Goal: Task Accomplishment & Management: Manage account settings

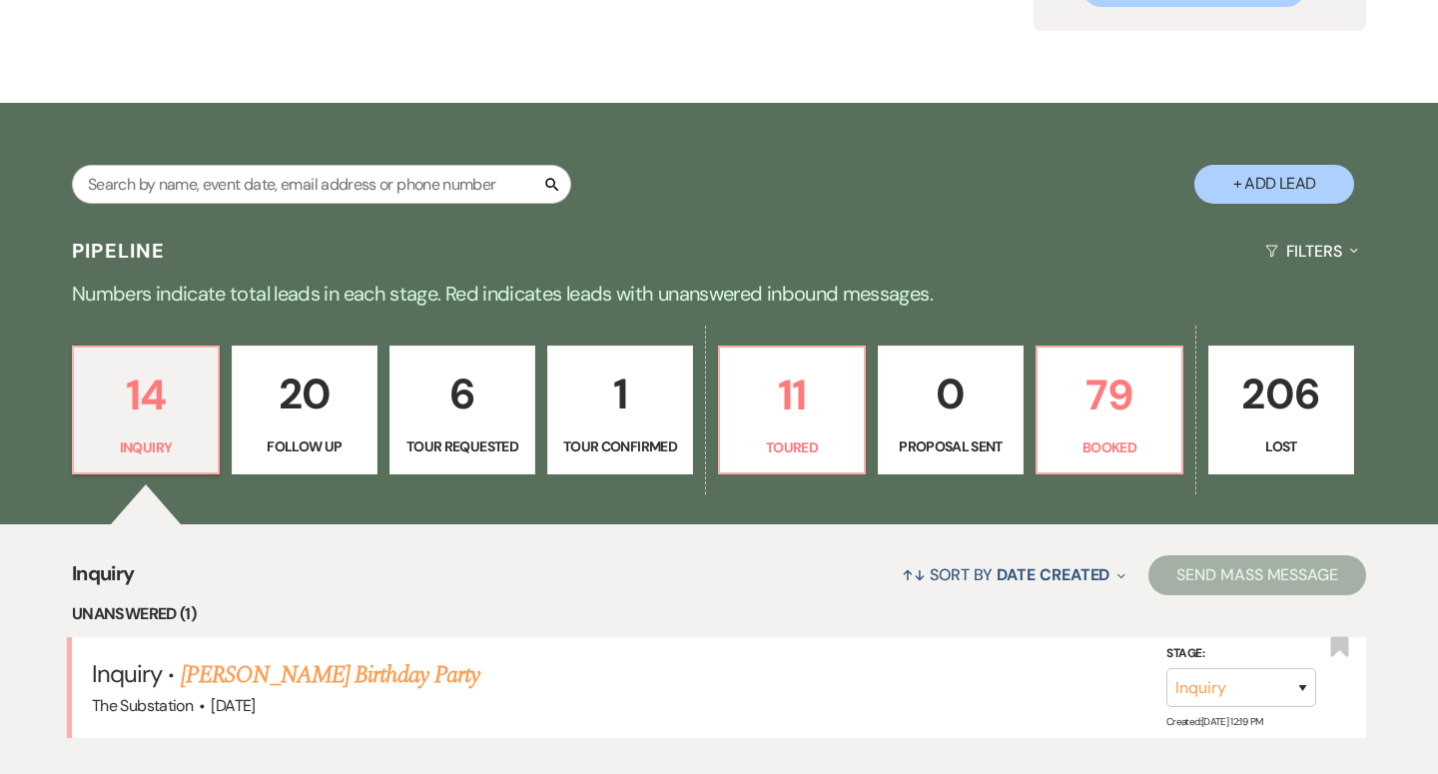
scroll to position [220, 0]
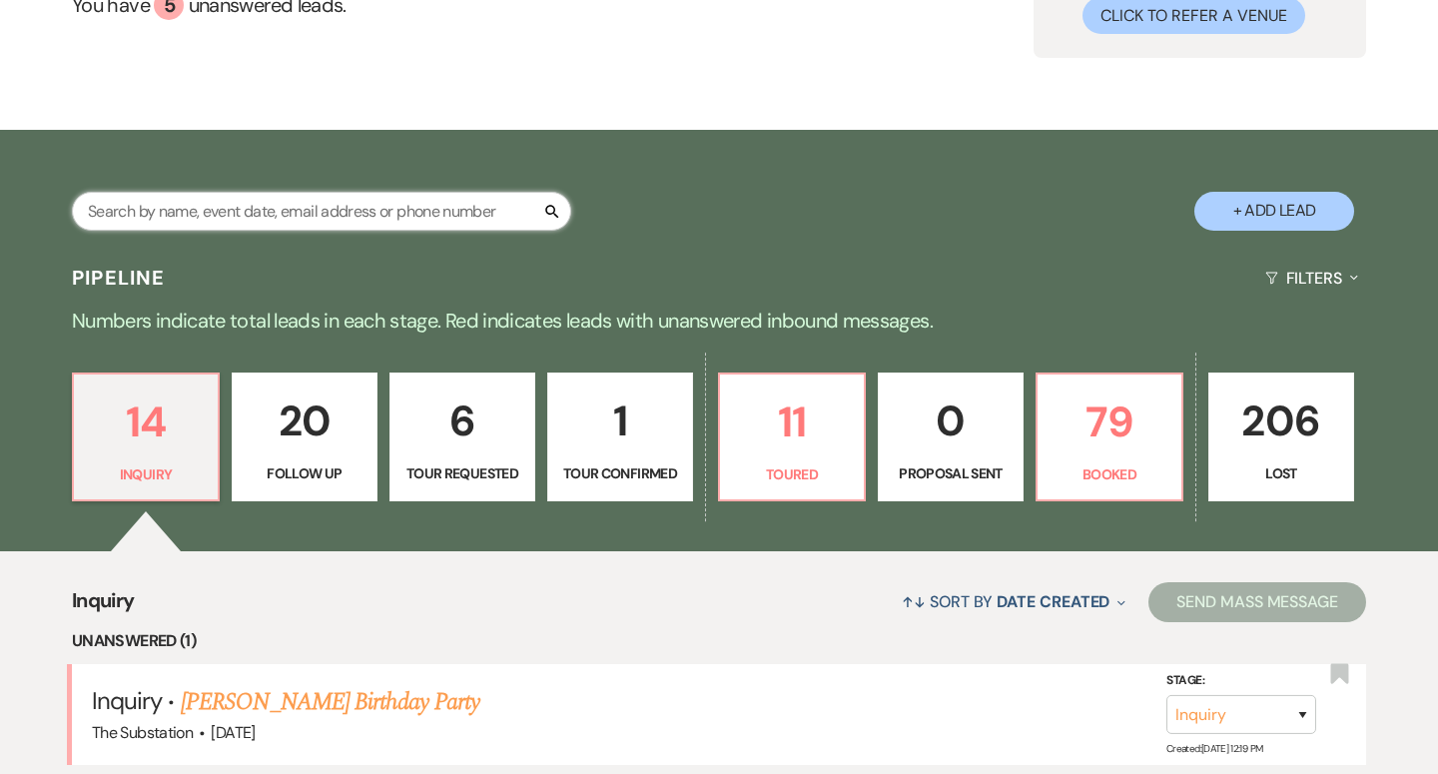
click at [252, 206] on input "text" at bounding box center [321, 211] width 499 height 39
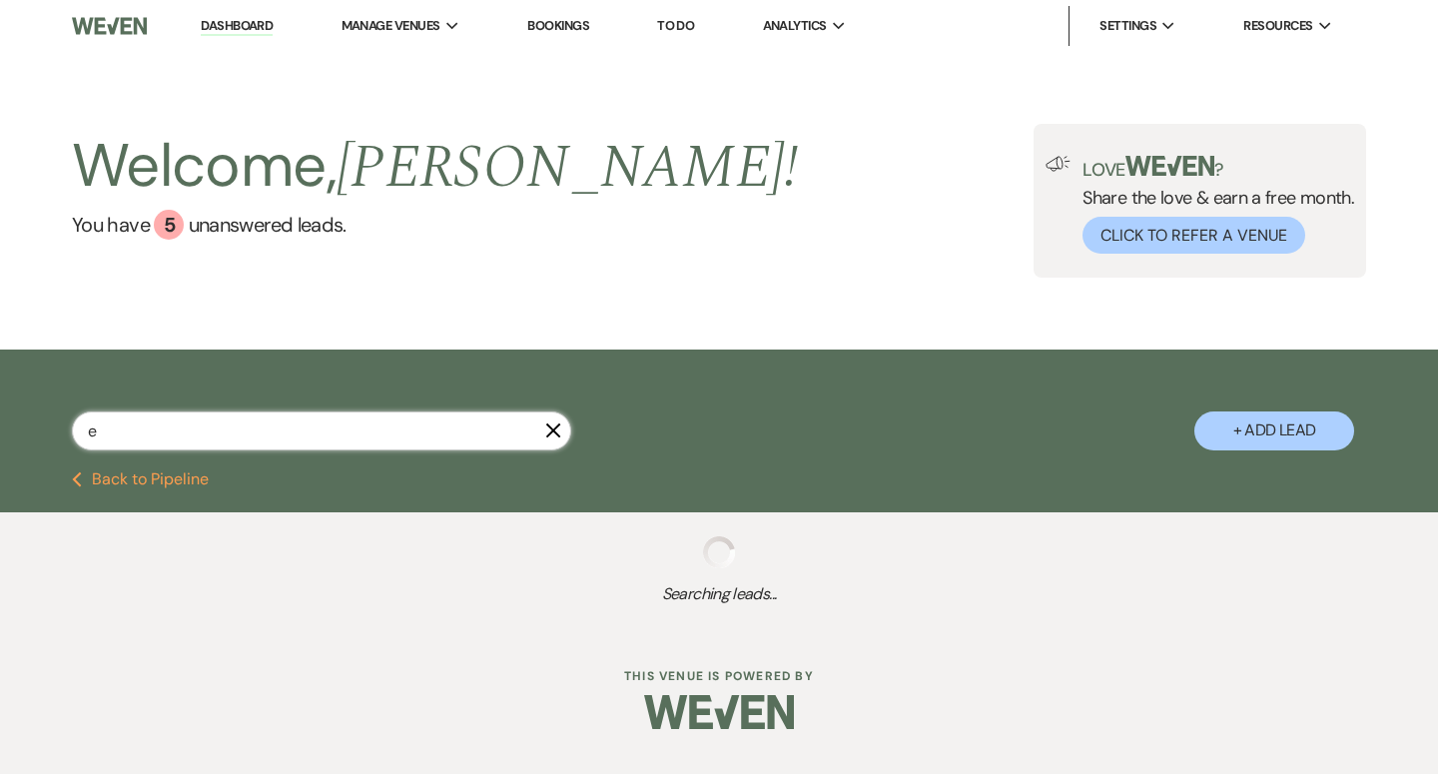
type input "eb"
select select "4"
select select "8"
select select "4"
select select "8"
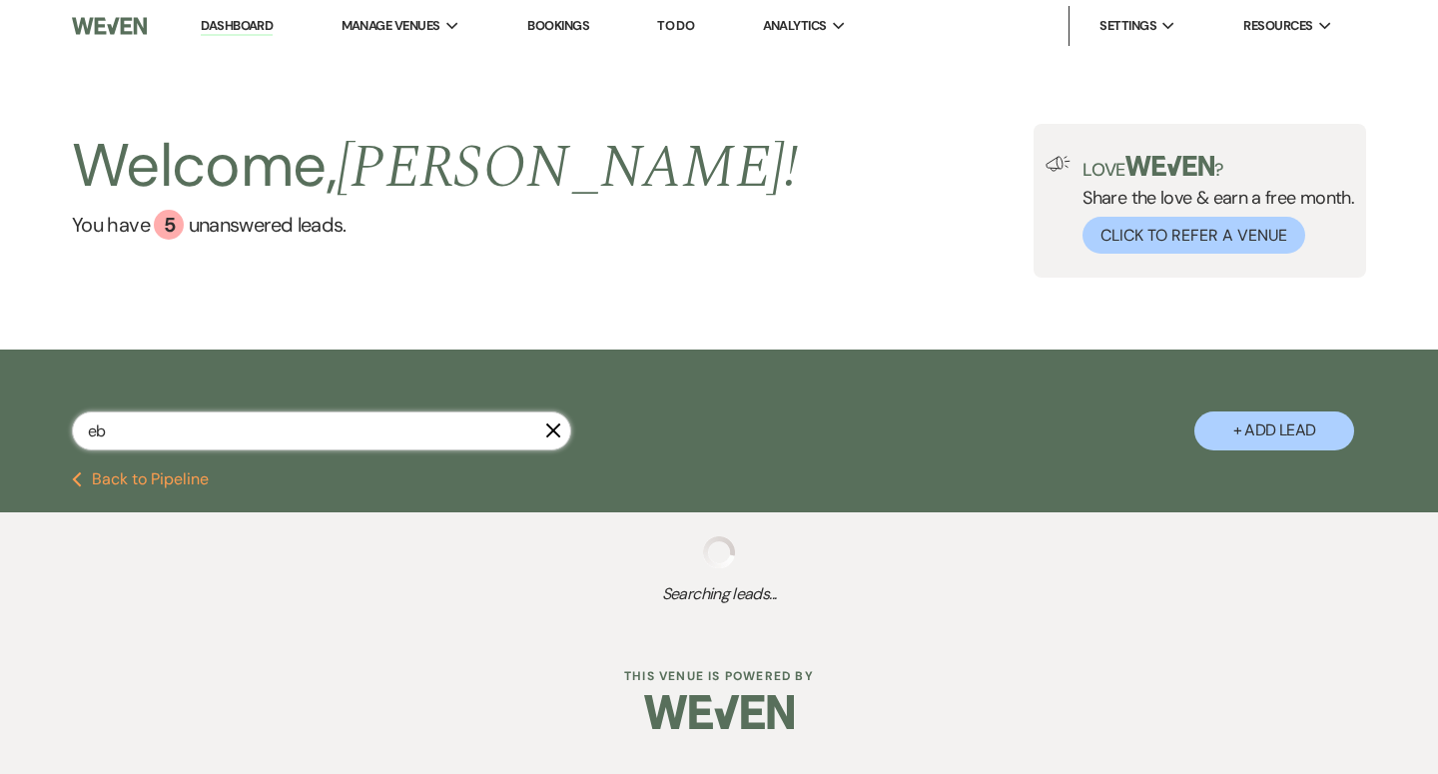
select select "11"
select select "5"
select select "2"
select select "9"
select select "8"
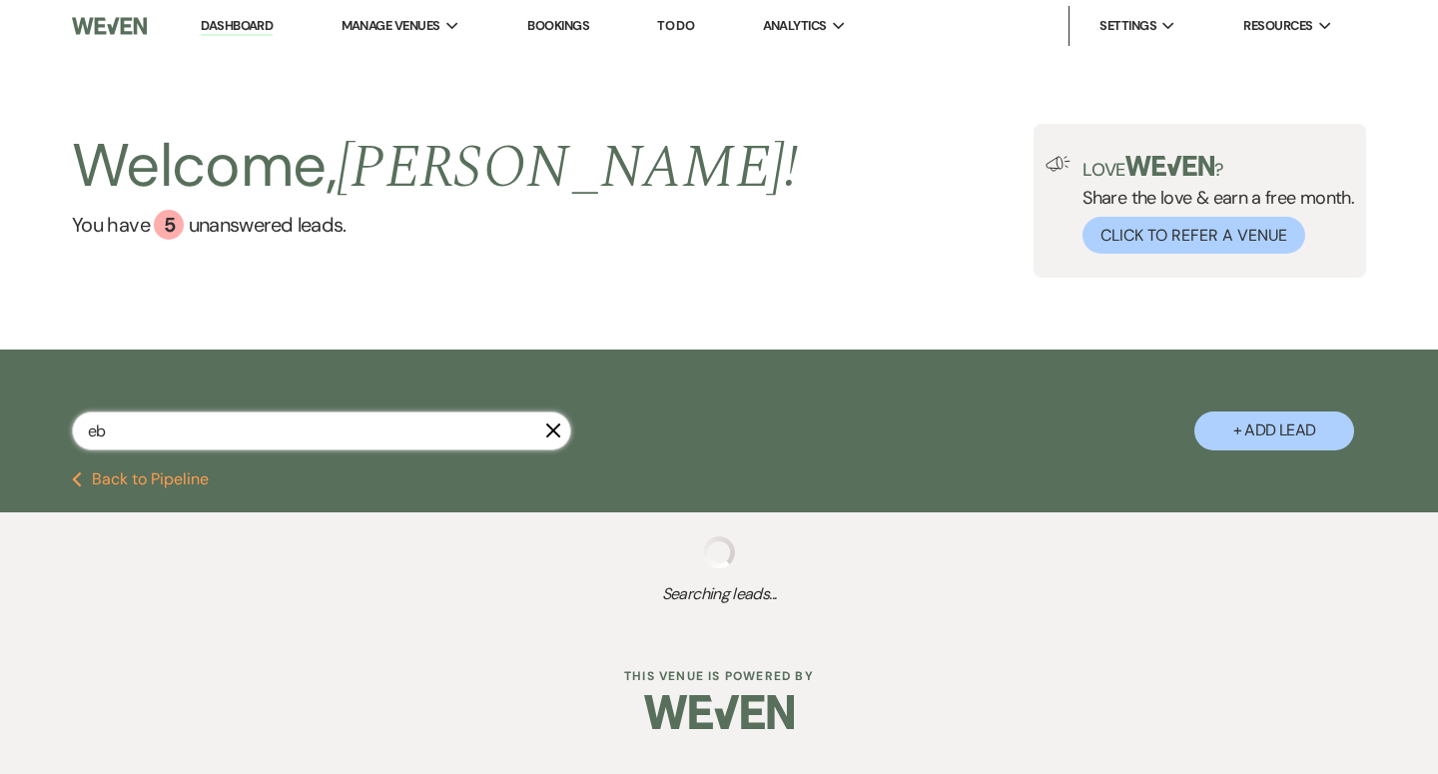
select select "7"
select select "8"
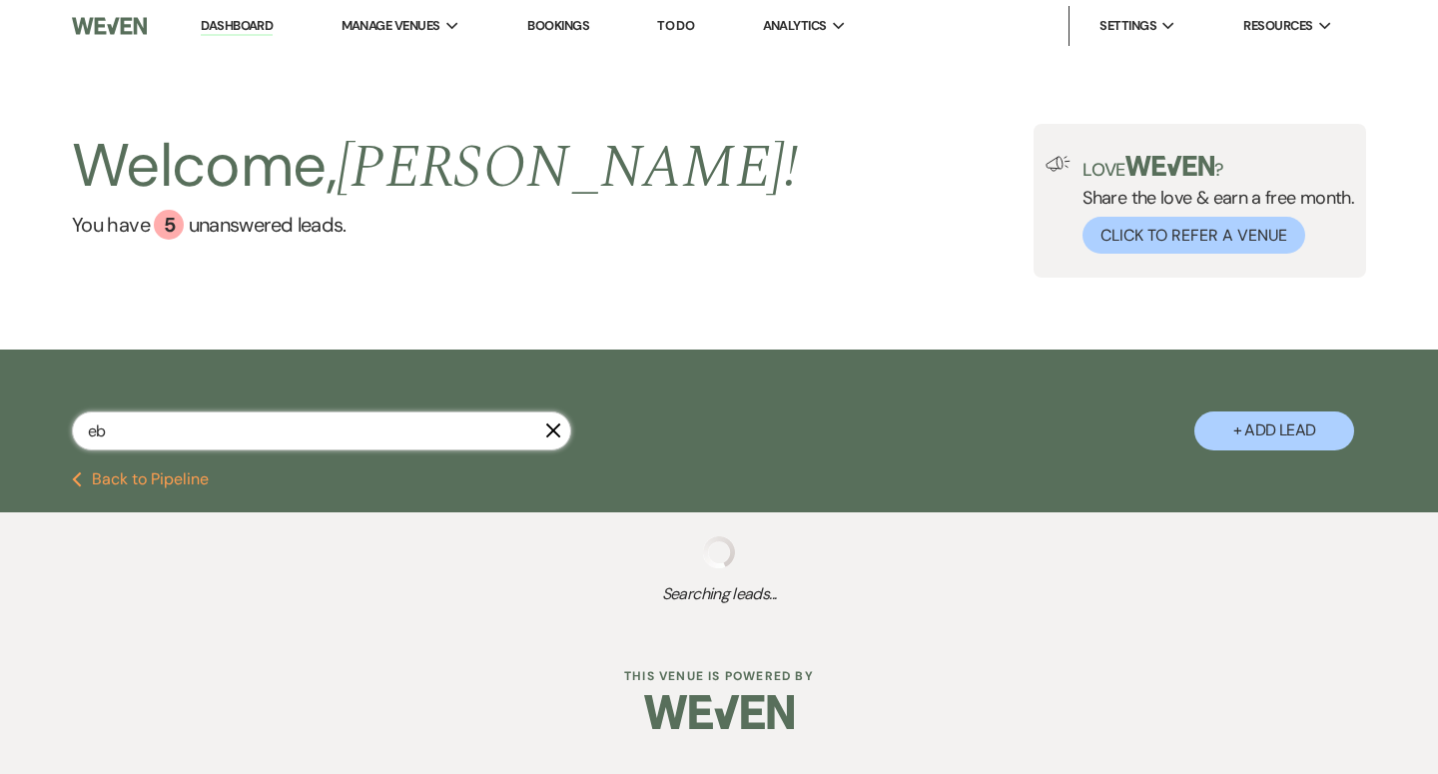
select select "8"
select select "7"
select select "9"
select select "8"
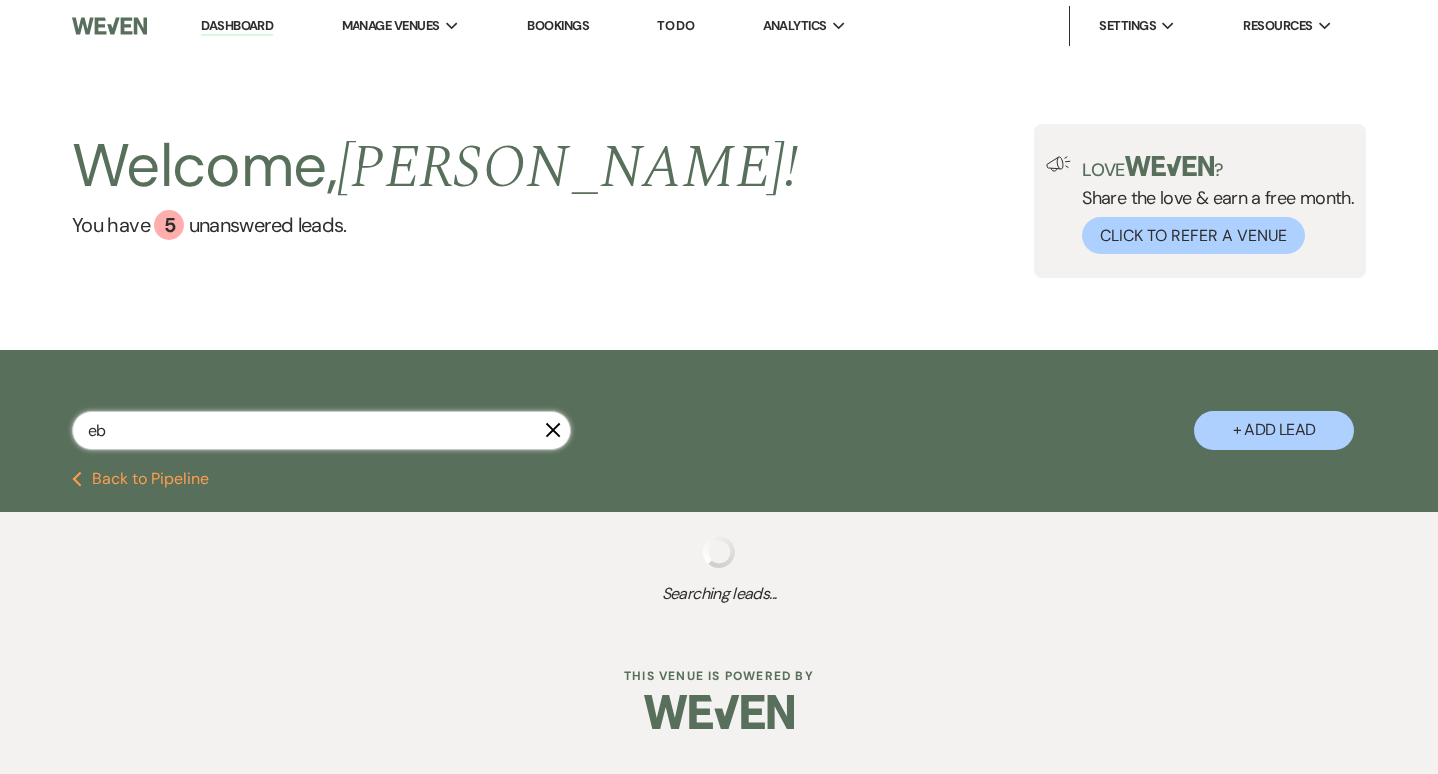
select select "7"
select select "9"
select select "8"
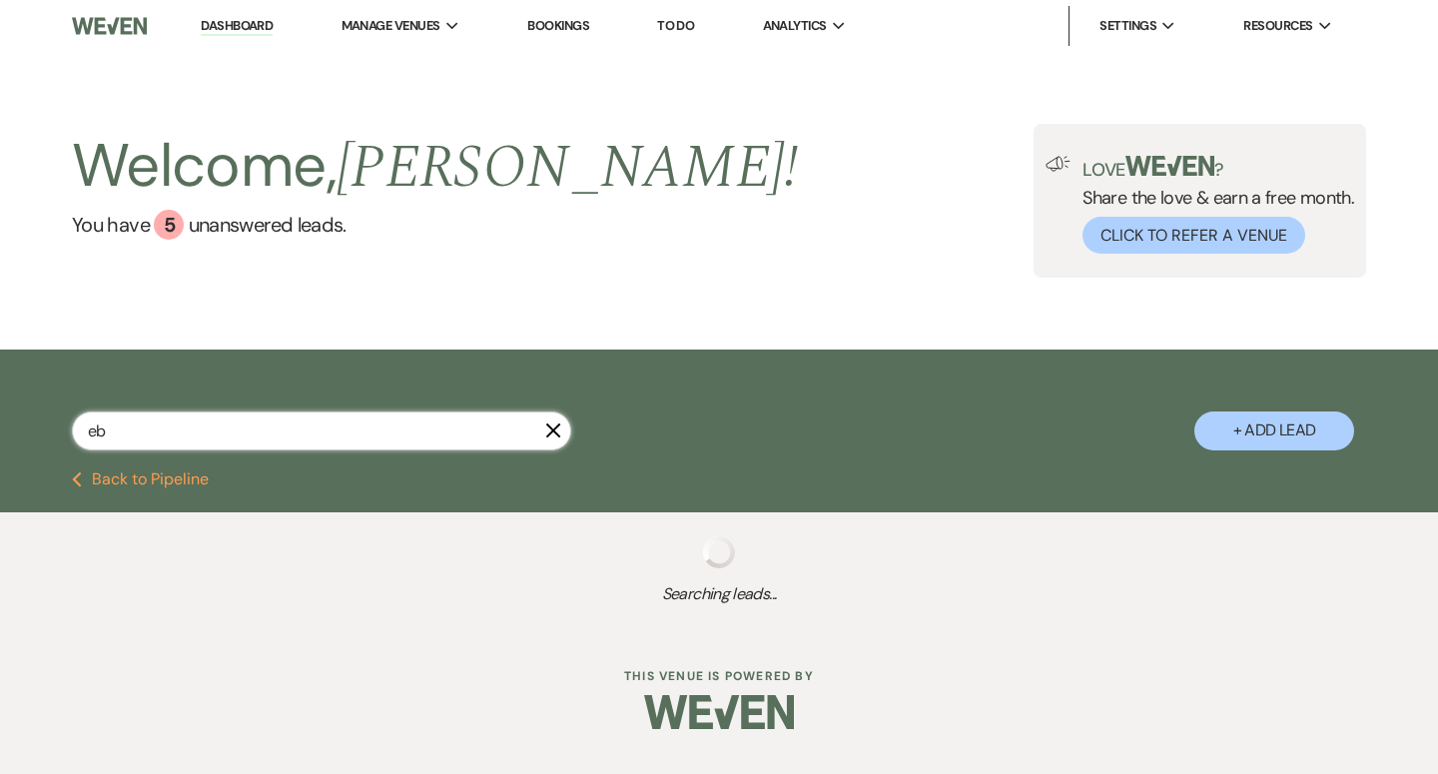
select select "8"
select select "11"
select select "9"
select select "5"
select select "8"
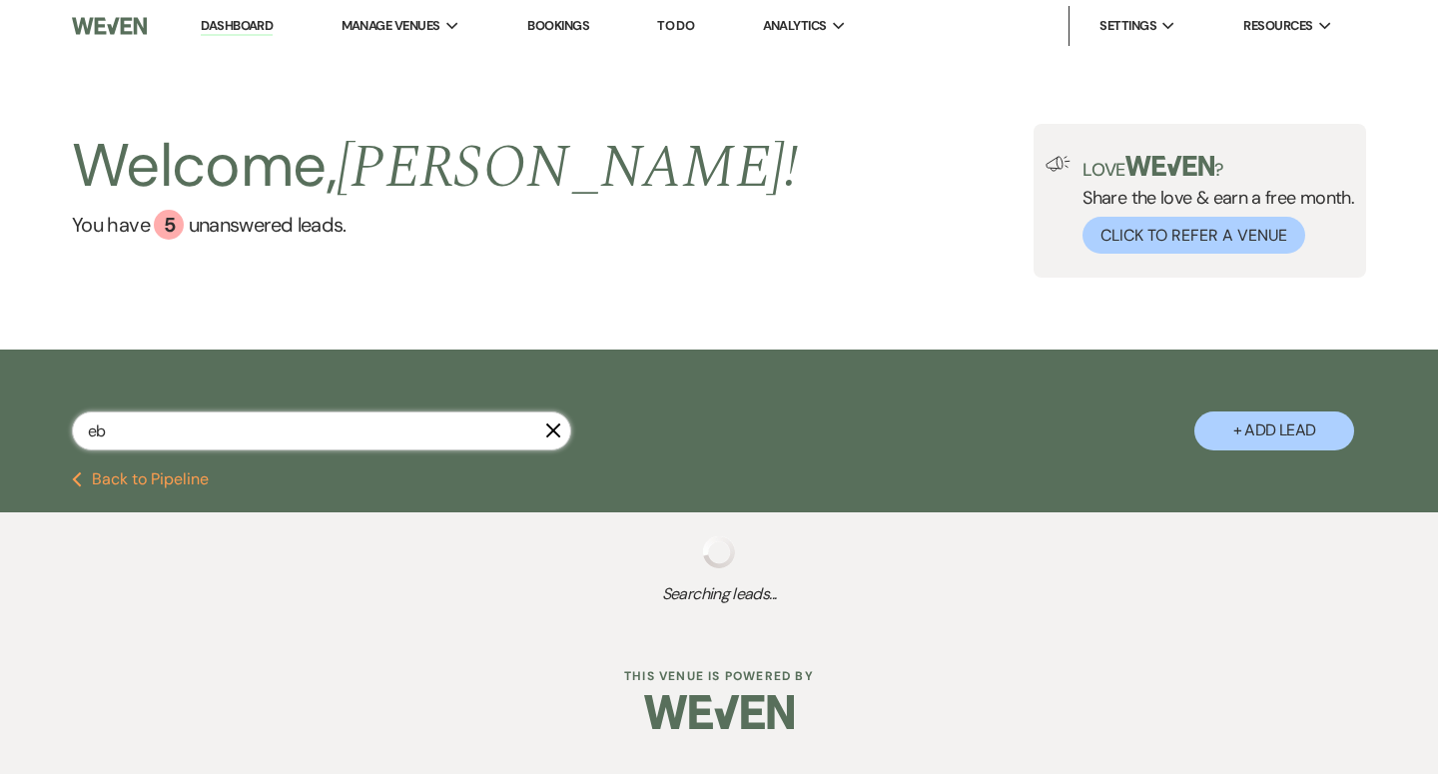
select select "5"
select select "8"
select select "7"
select select "8"
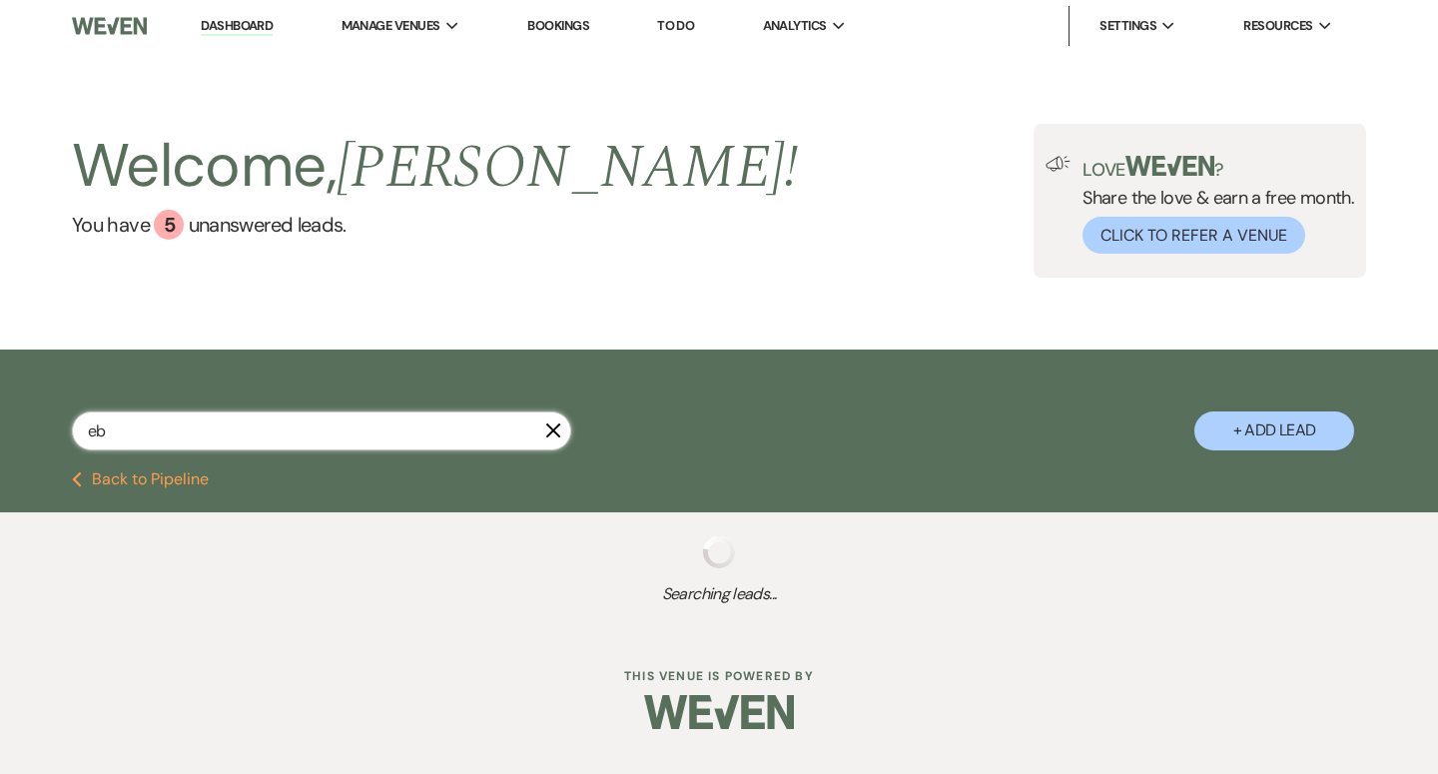
select select "8"
select select "5"
select select "8"
select select "5"
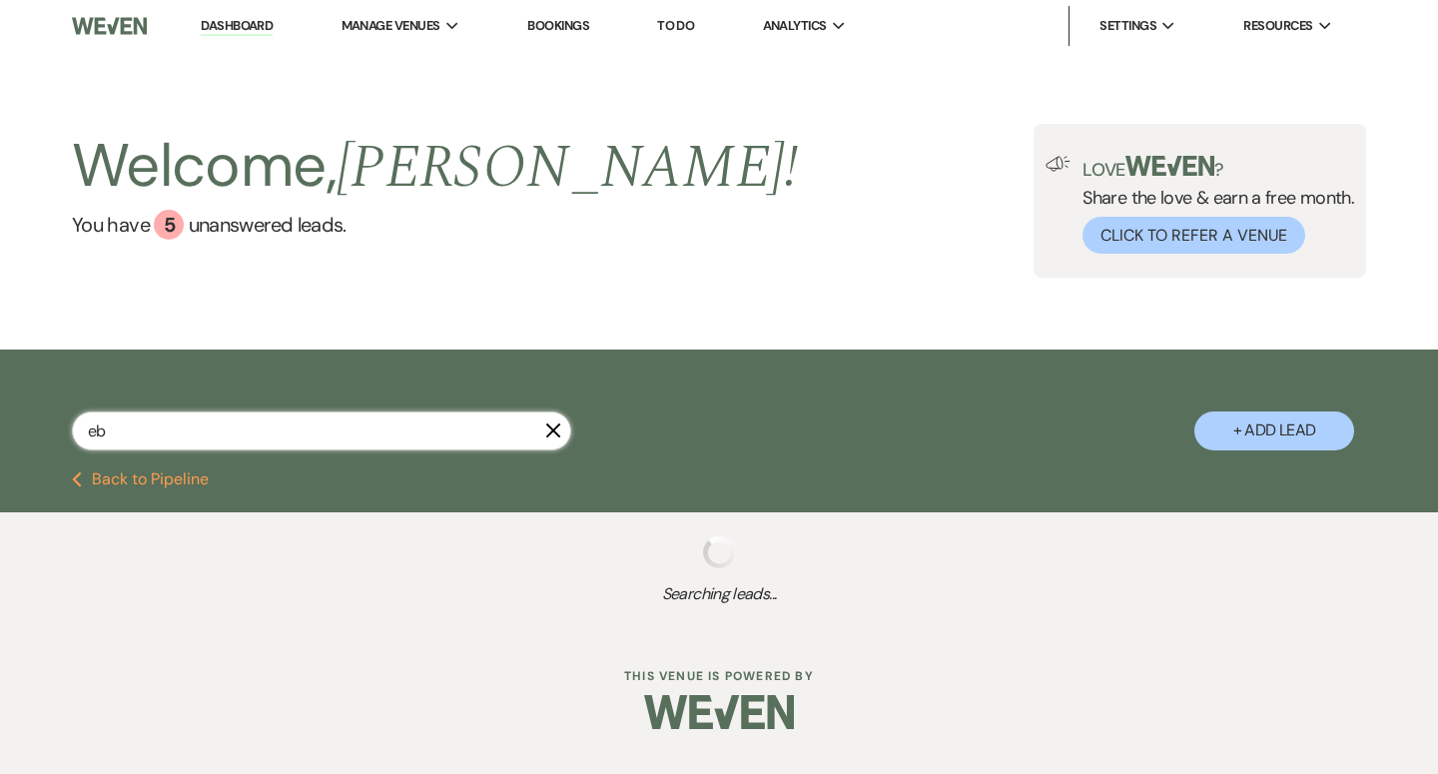
select select "8"
select select "5"
select select "2"
select select "8"
select select "5"
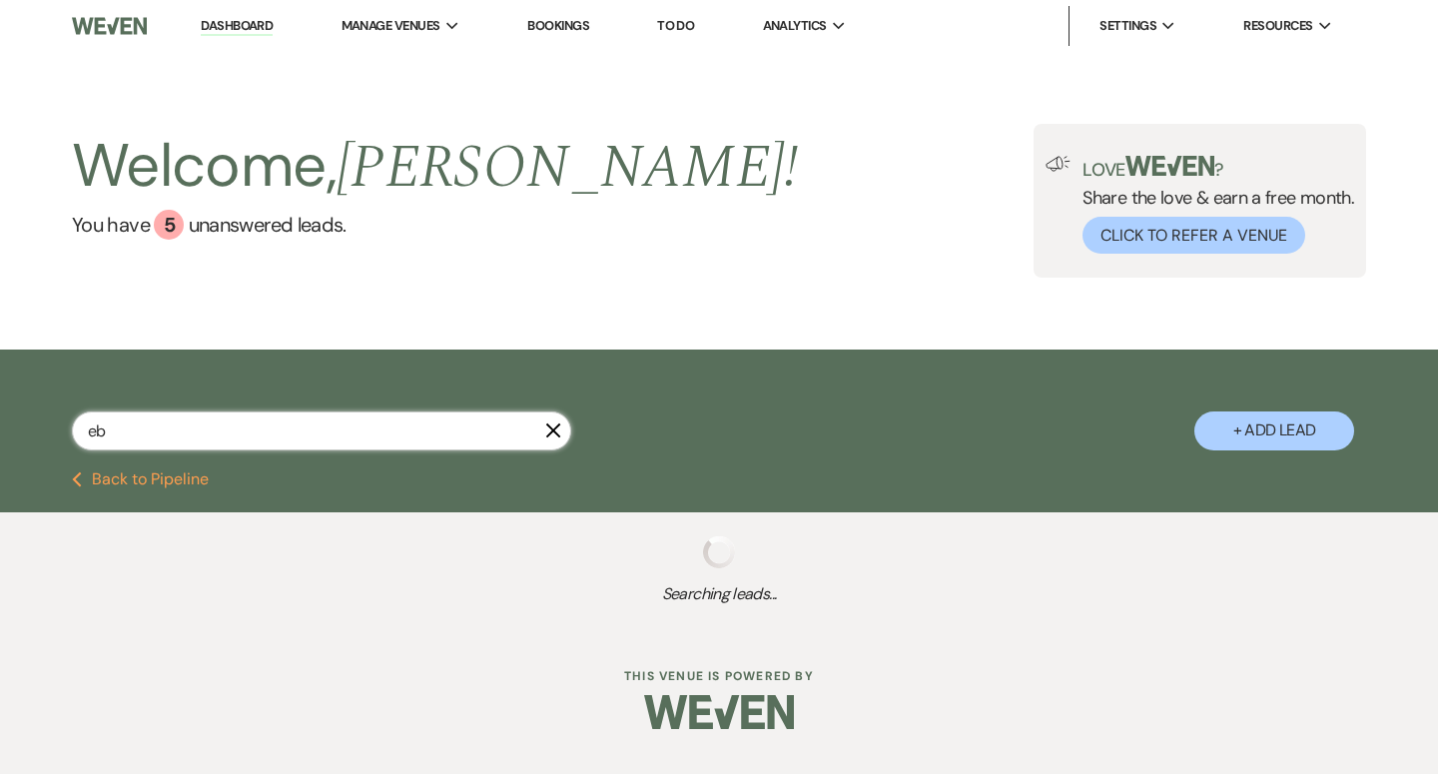
select select "8"
select select "5"
select select "9"
select select "2"
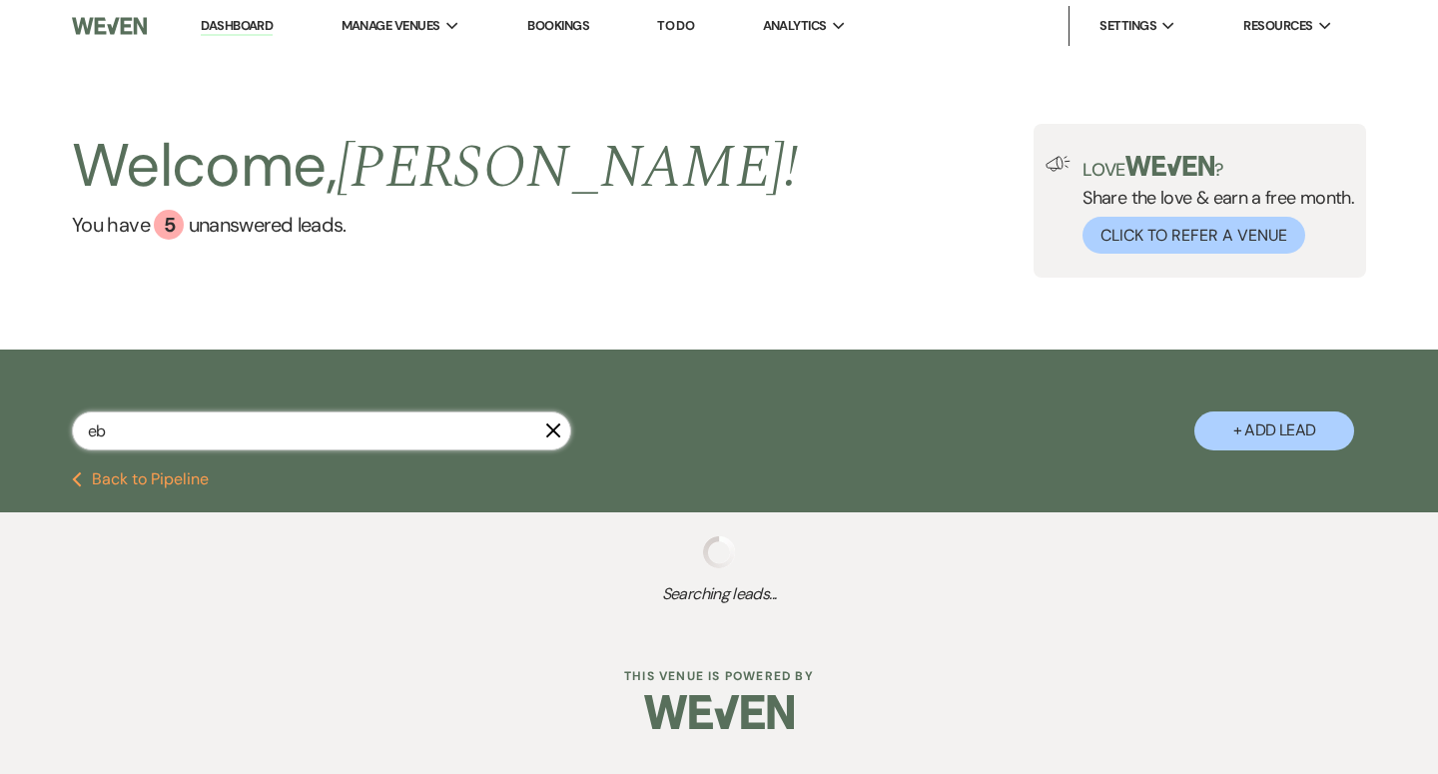
select select "8"
select select "5"
select select "9"
select select "8"
select select "6"
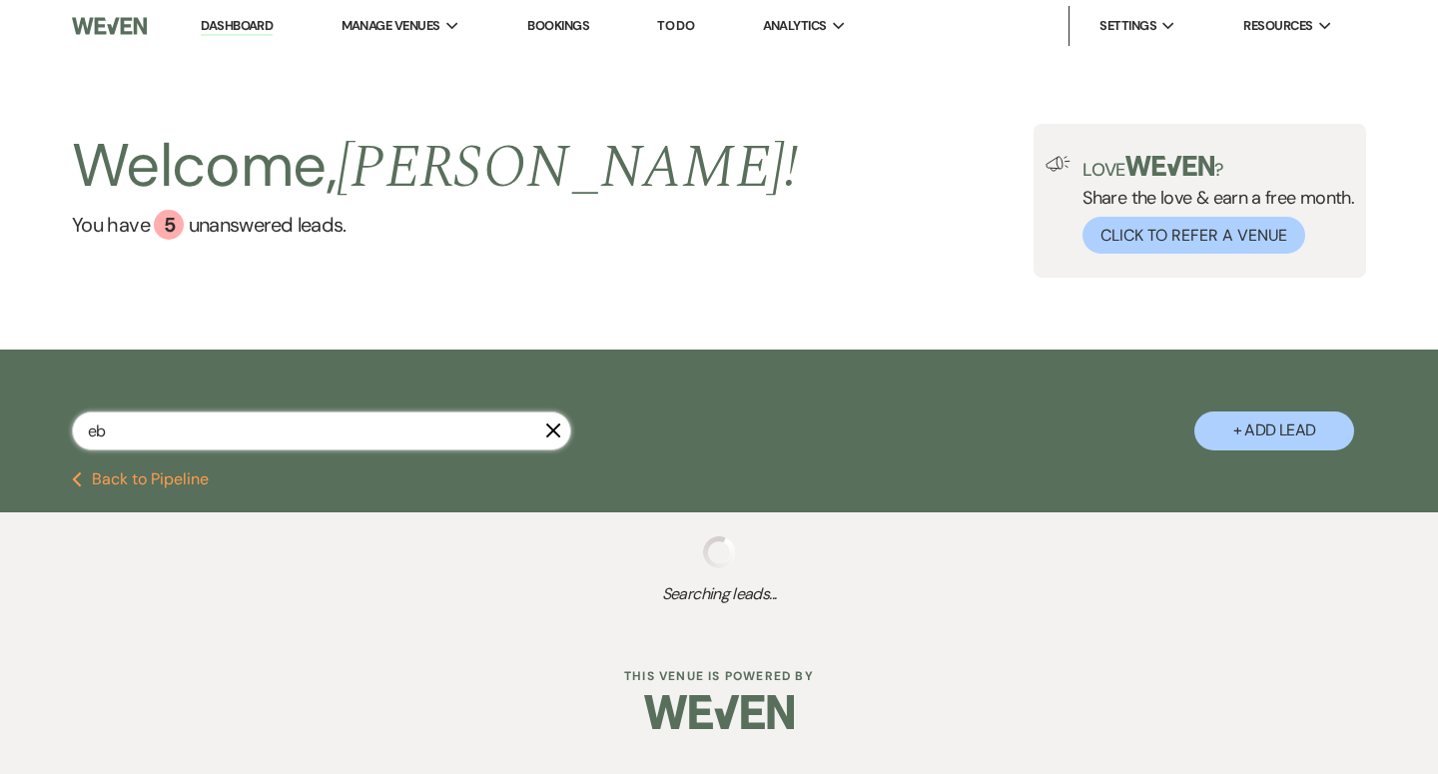
select select "9"
select select "5"
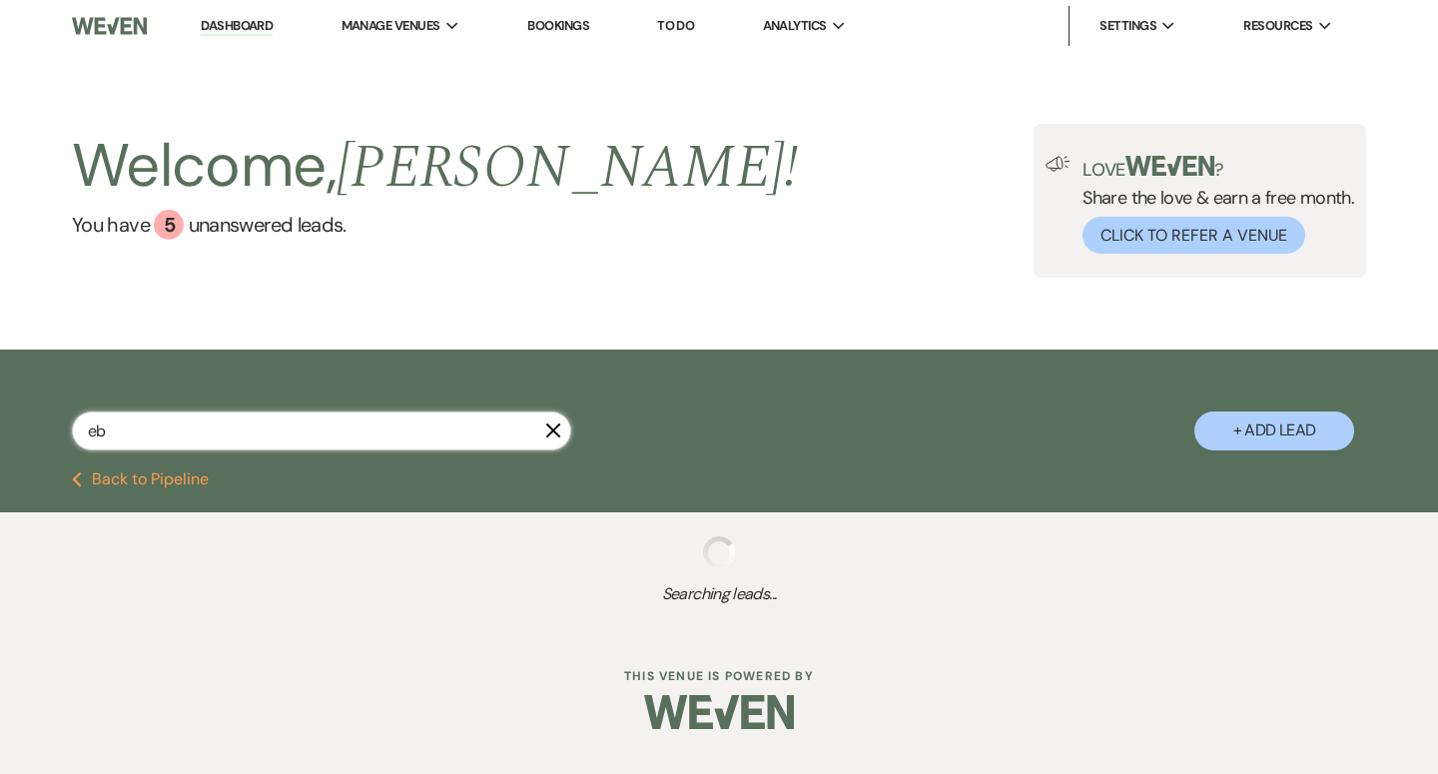
select select "8"
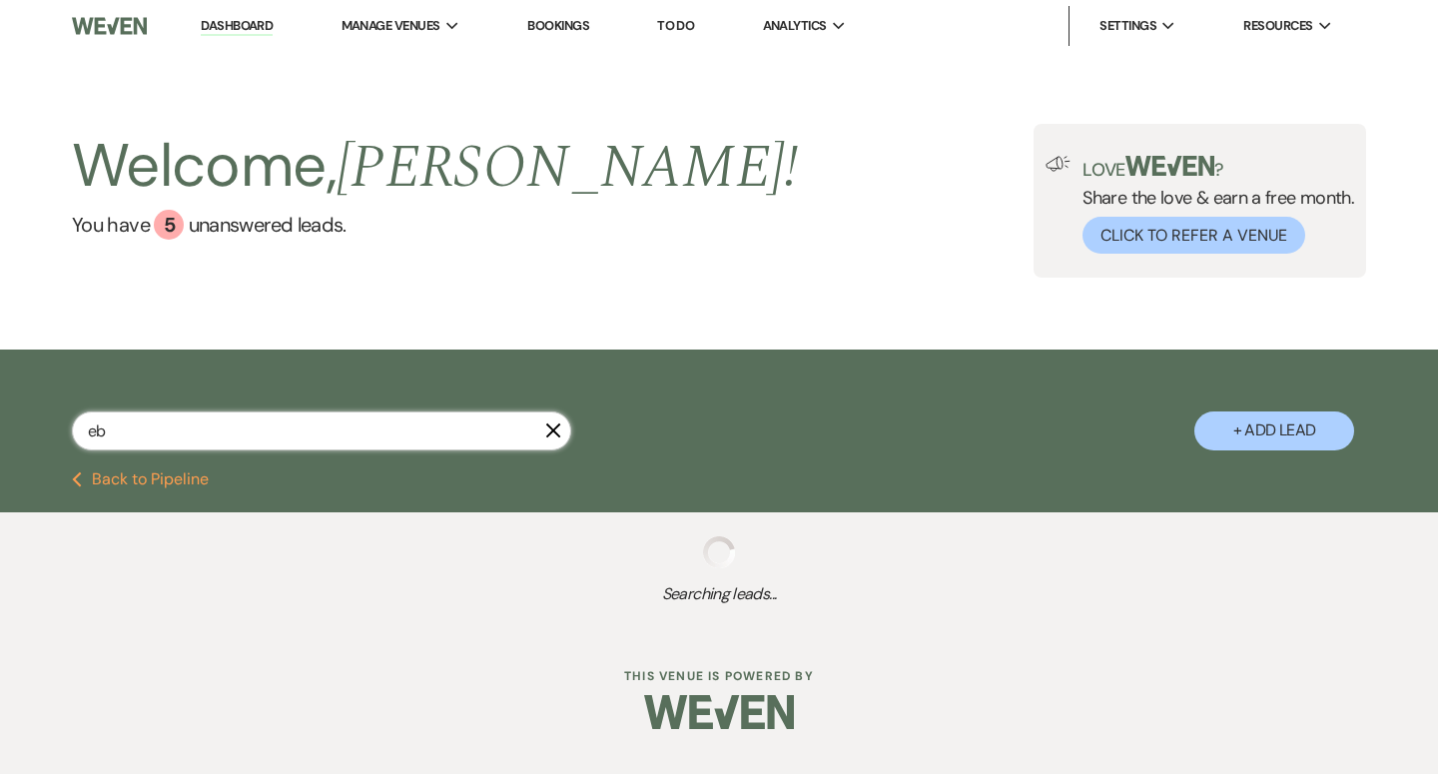
select select "1"
select select "8"
select select "5"
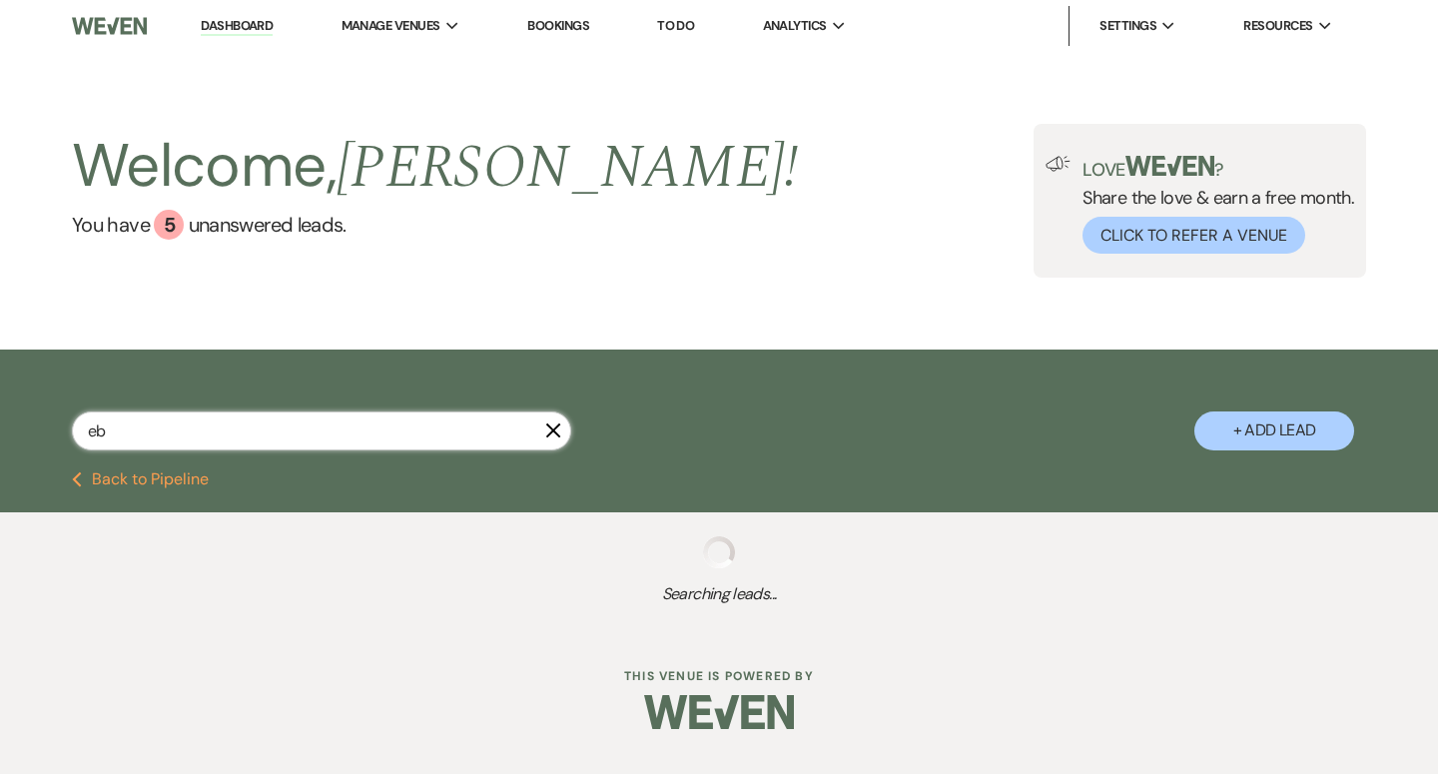
select select "5"
select select "8"
select select "6"
select select "8"
select select "5"
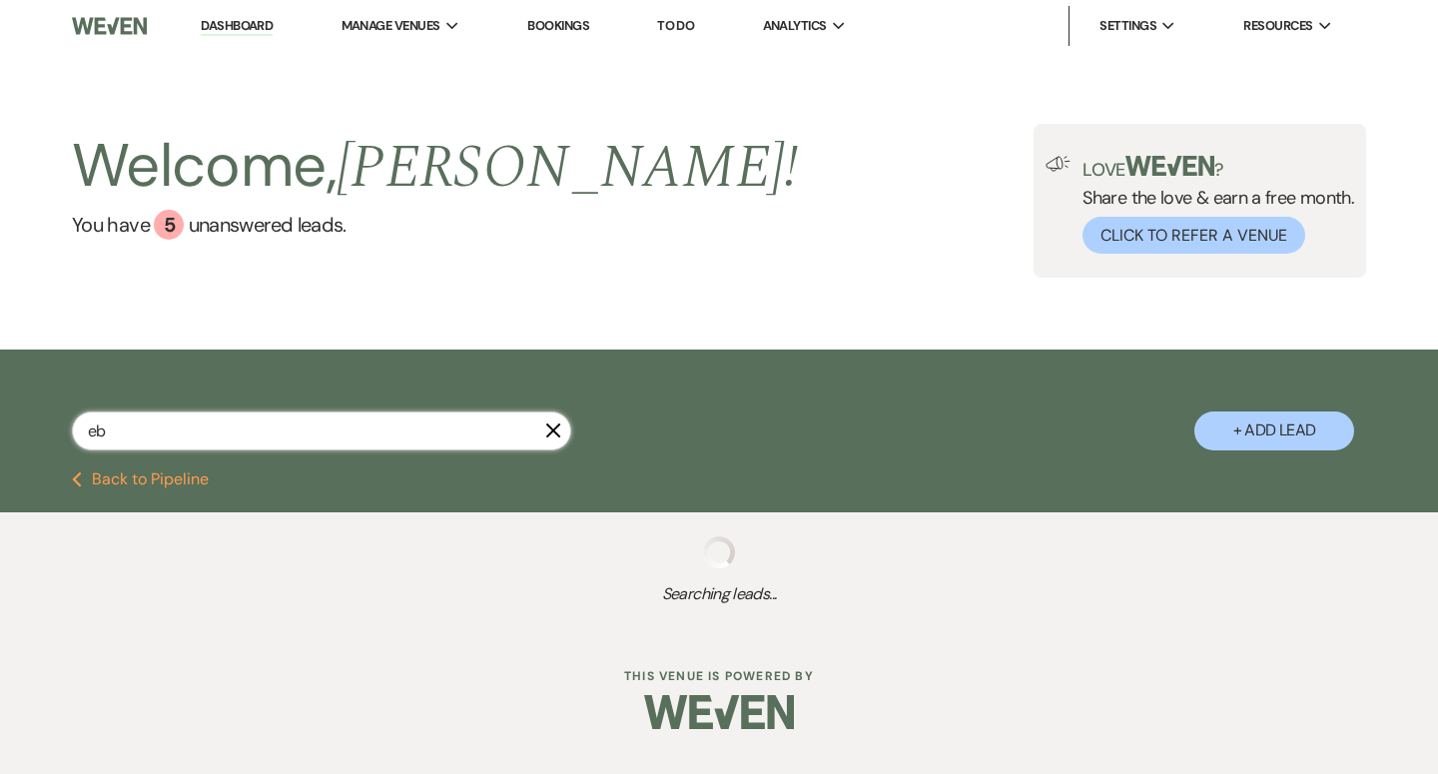
select select "8"
select select "6"
select select "8"
select select "5"
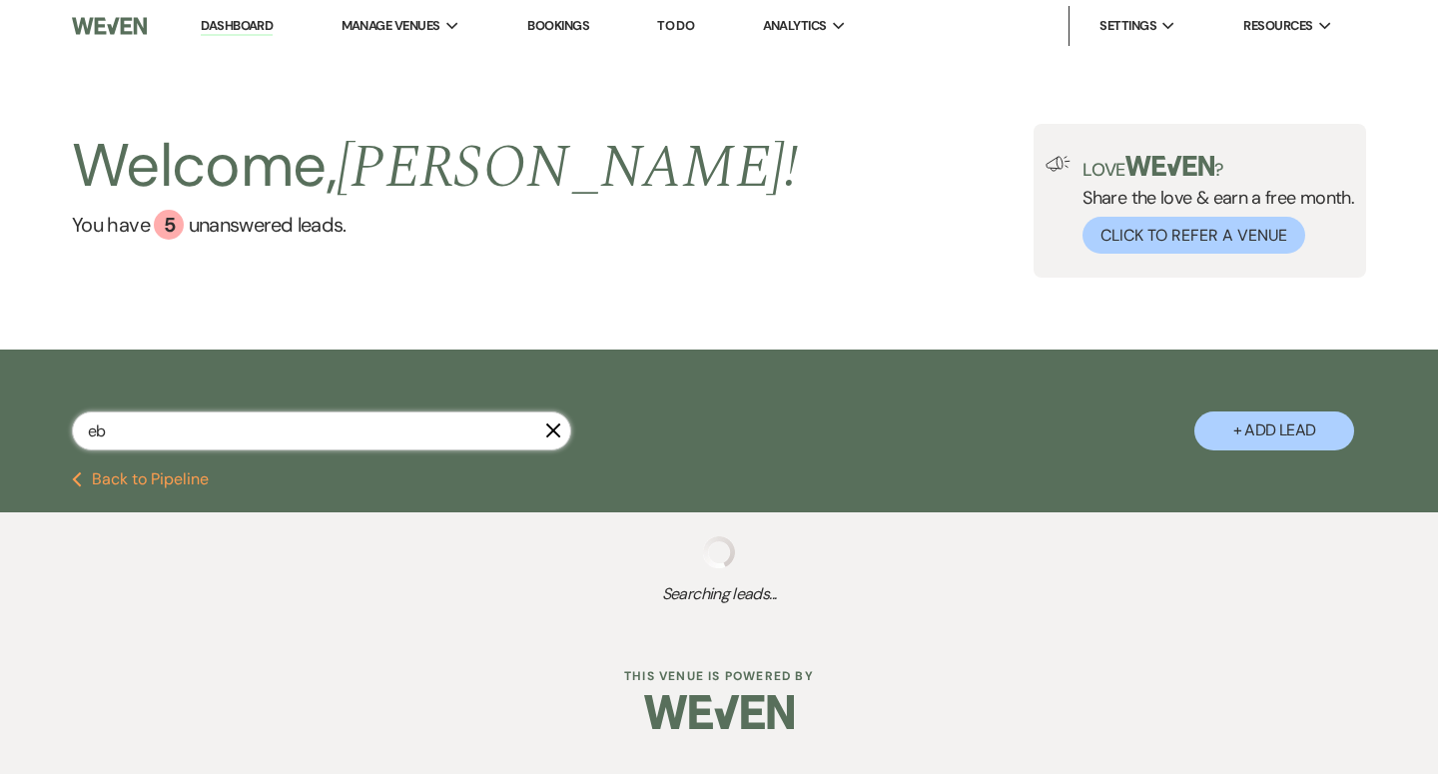
select select "8"
select select "6"
select select "5"
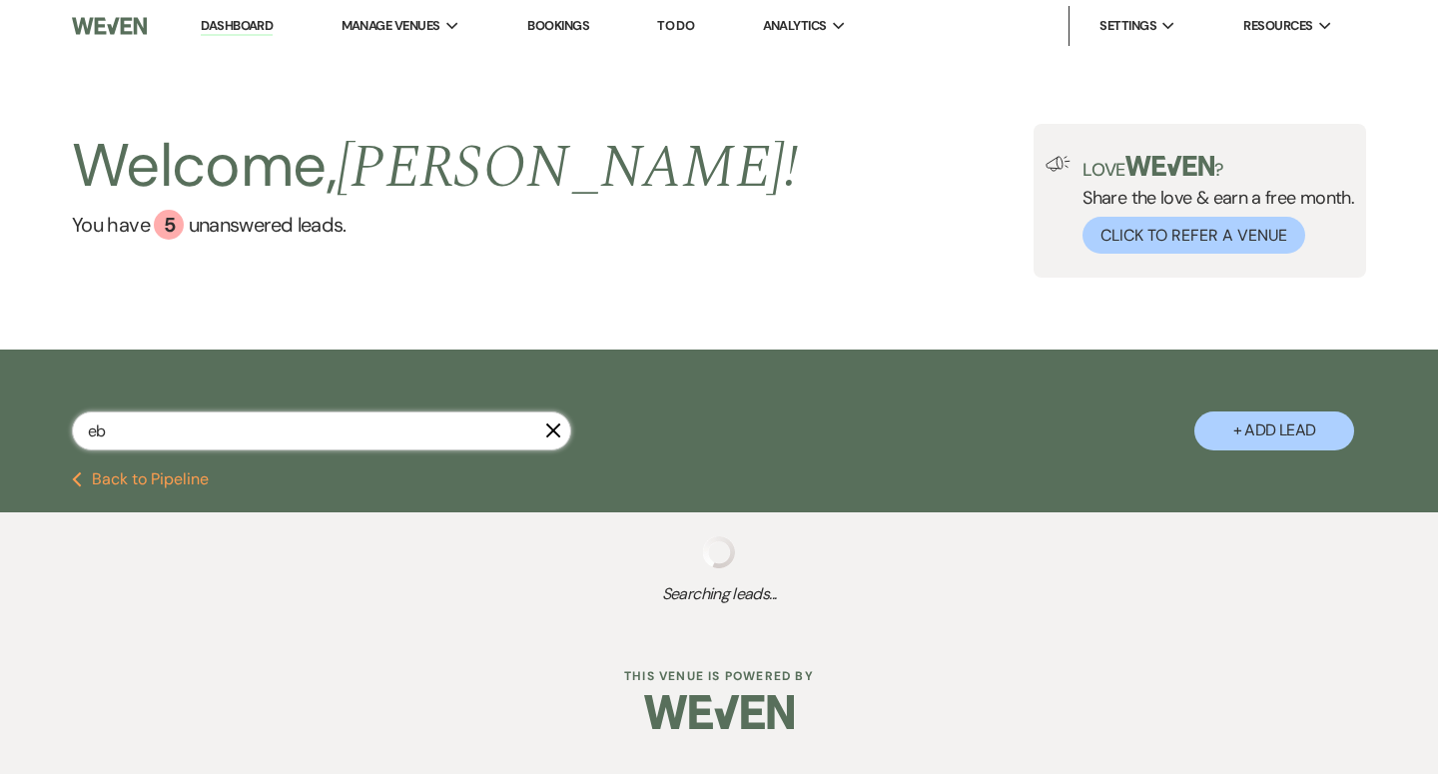
select select "8"
select select "5"
select select "8"
select select "4"
select select "8"
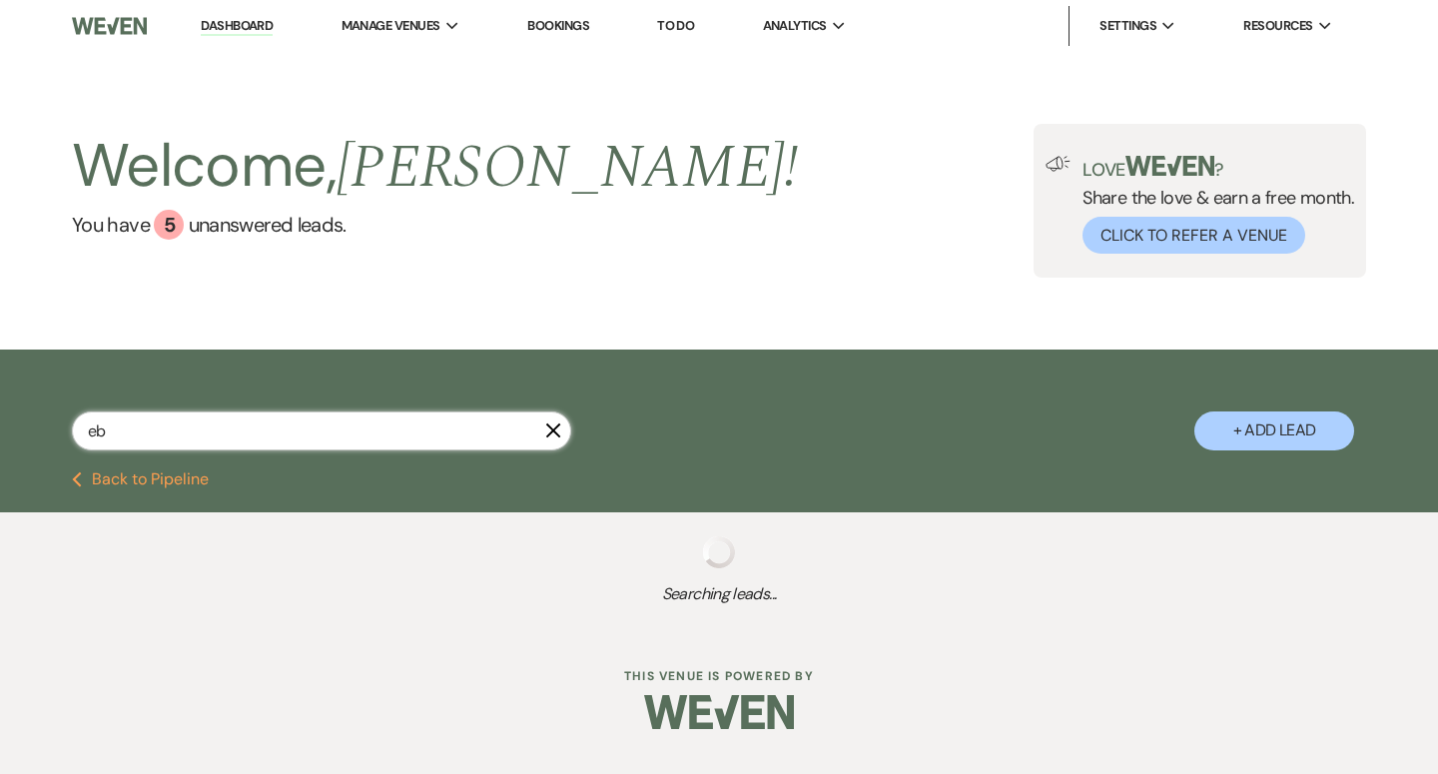
select select "5"
select select "8"
select select "7"
select select "8"
select select "9"
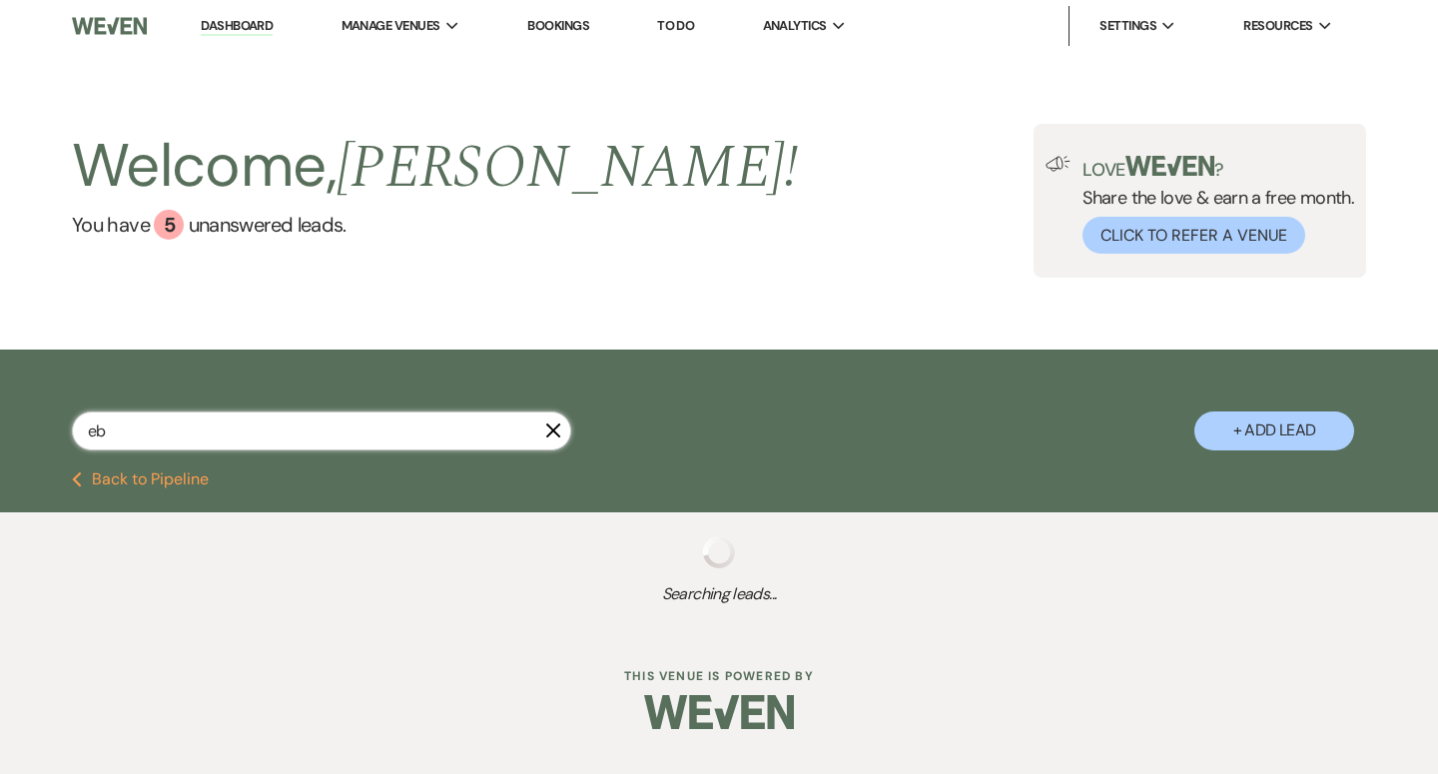
select select "8"
select select "1"
select select "8"
select select "5"
select select "9"
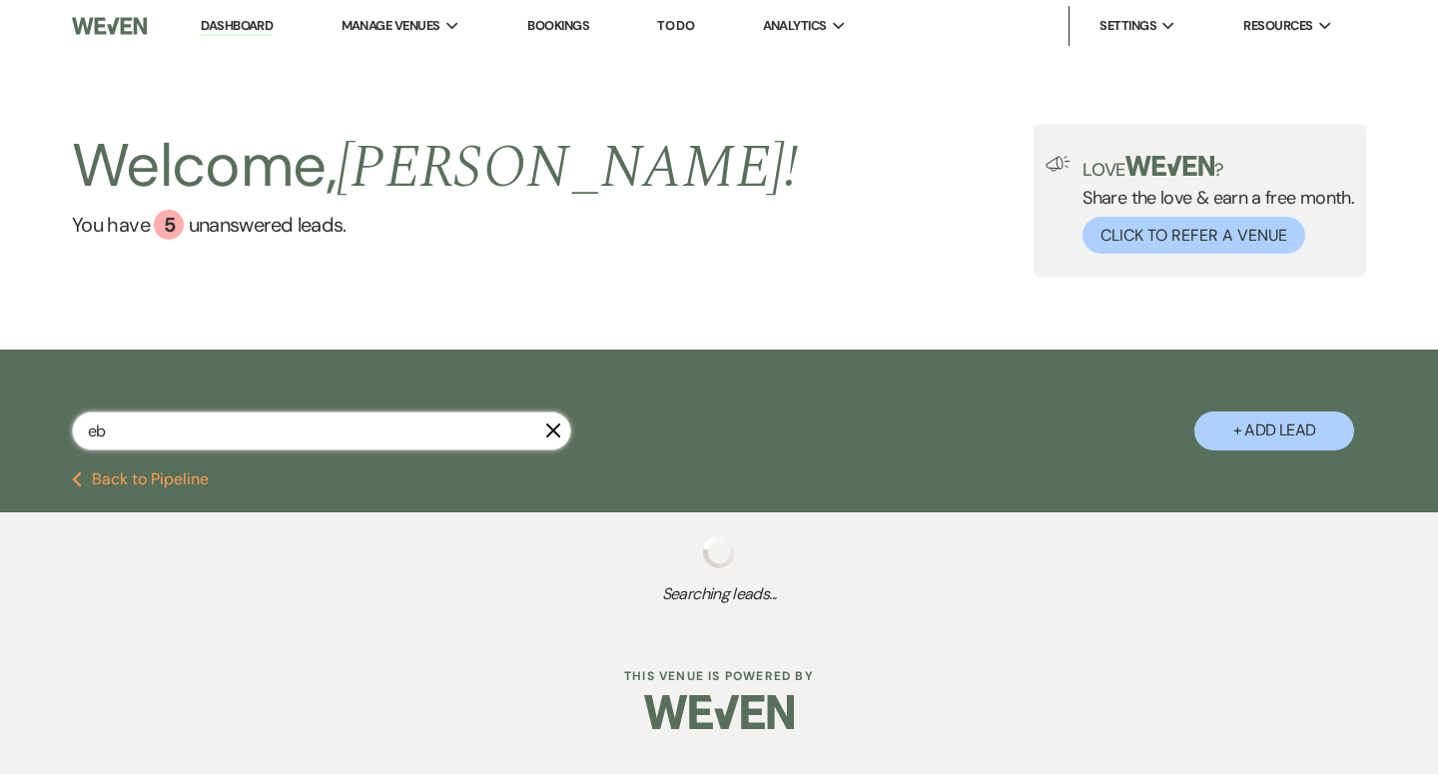
select select "8"
select select "6"
select select "8"
select select "11"
select select "8"
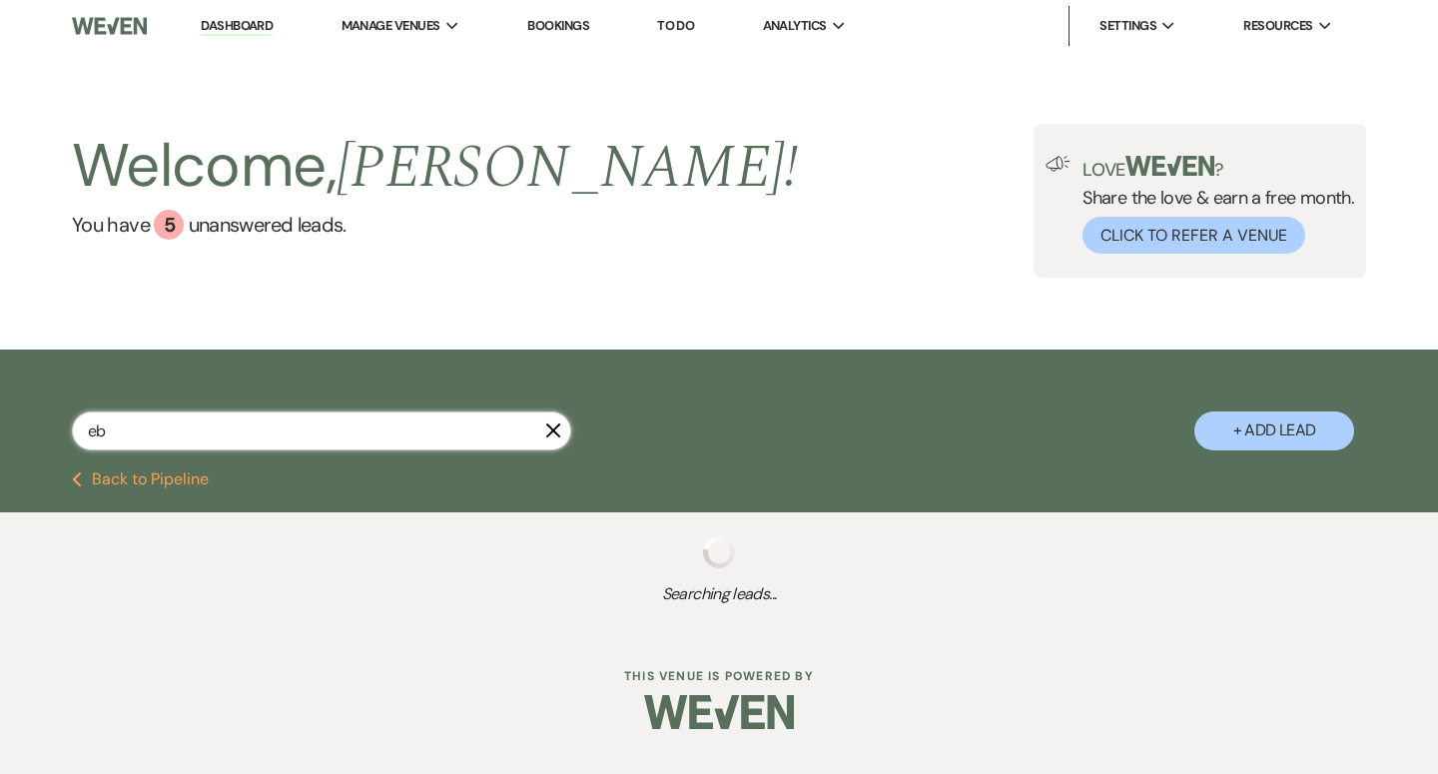
select select "6"
select select "8"
select select "5"
select select "9"
select select "8"
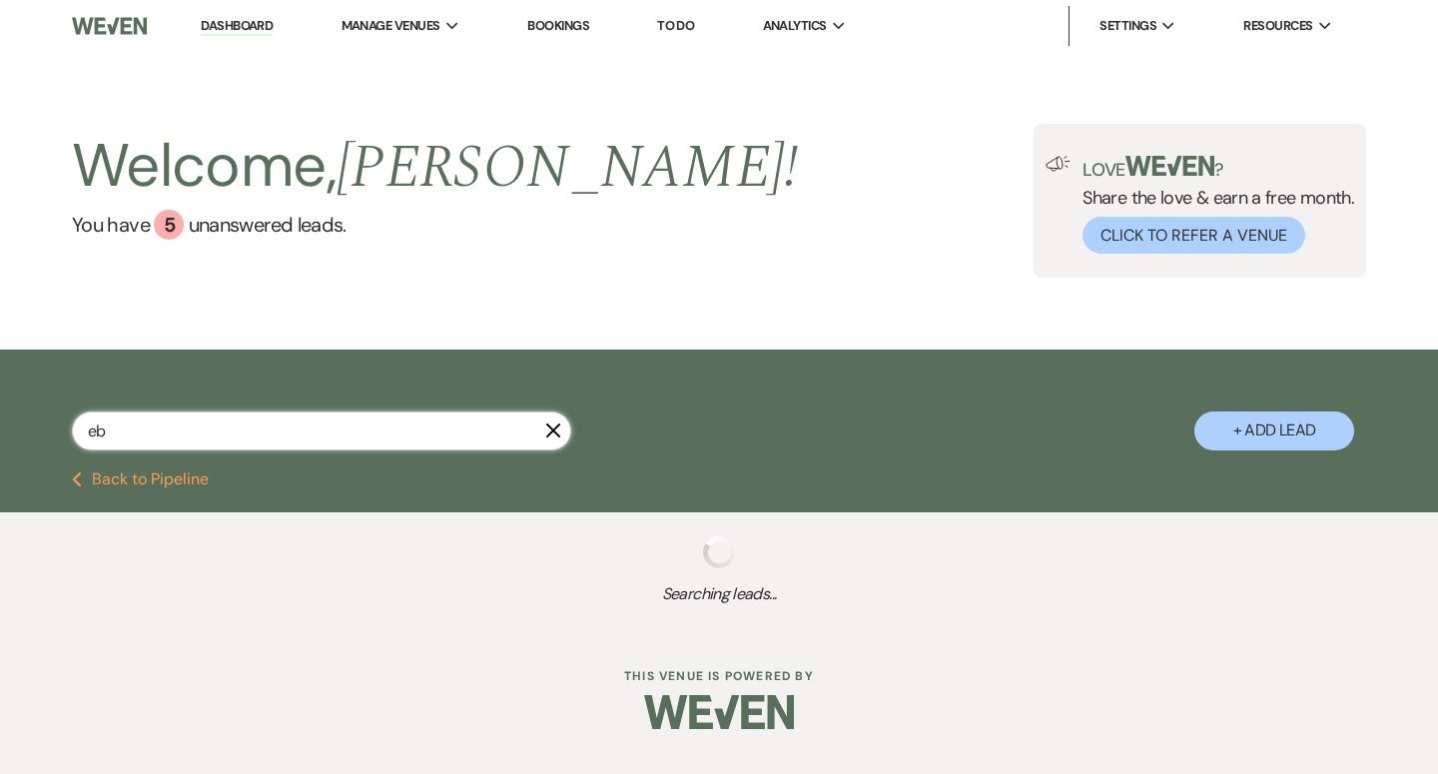
select select "5"
select select "8"
select select "6"
select select "8"
select select "5"
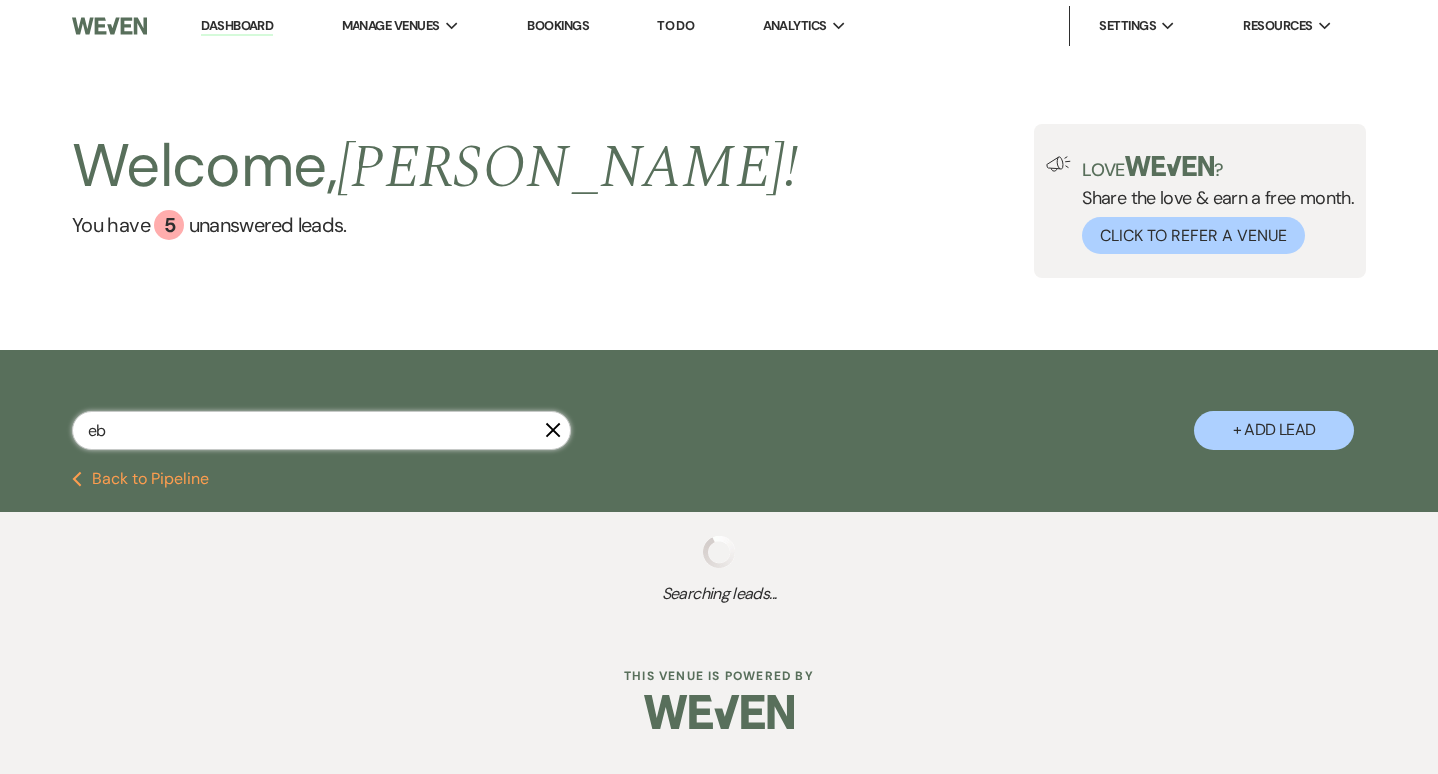
select select "8"
select select "6"
select select "2"
select select "8"
select select "5"
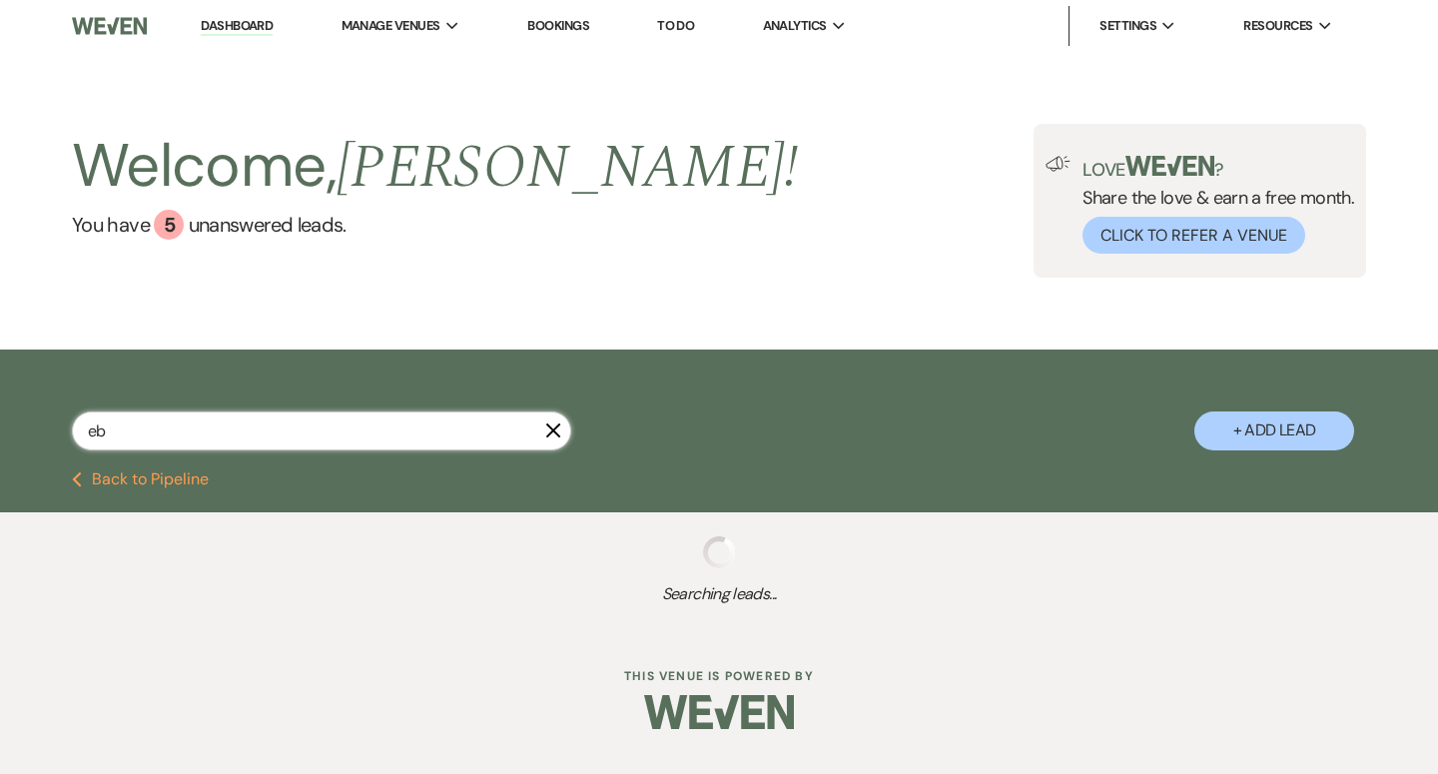
select select "8"
select select "6"
select select "5"
select select "8"
select select "5"
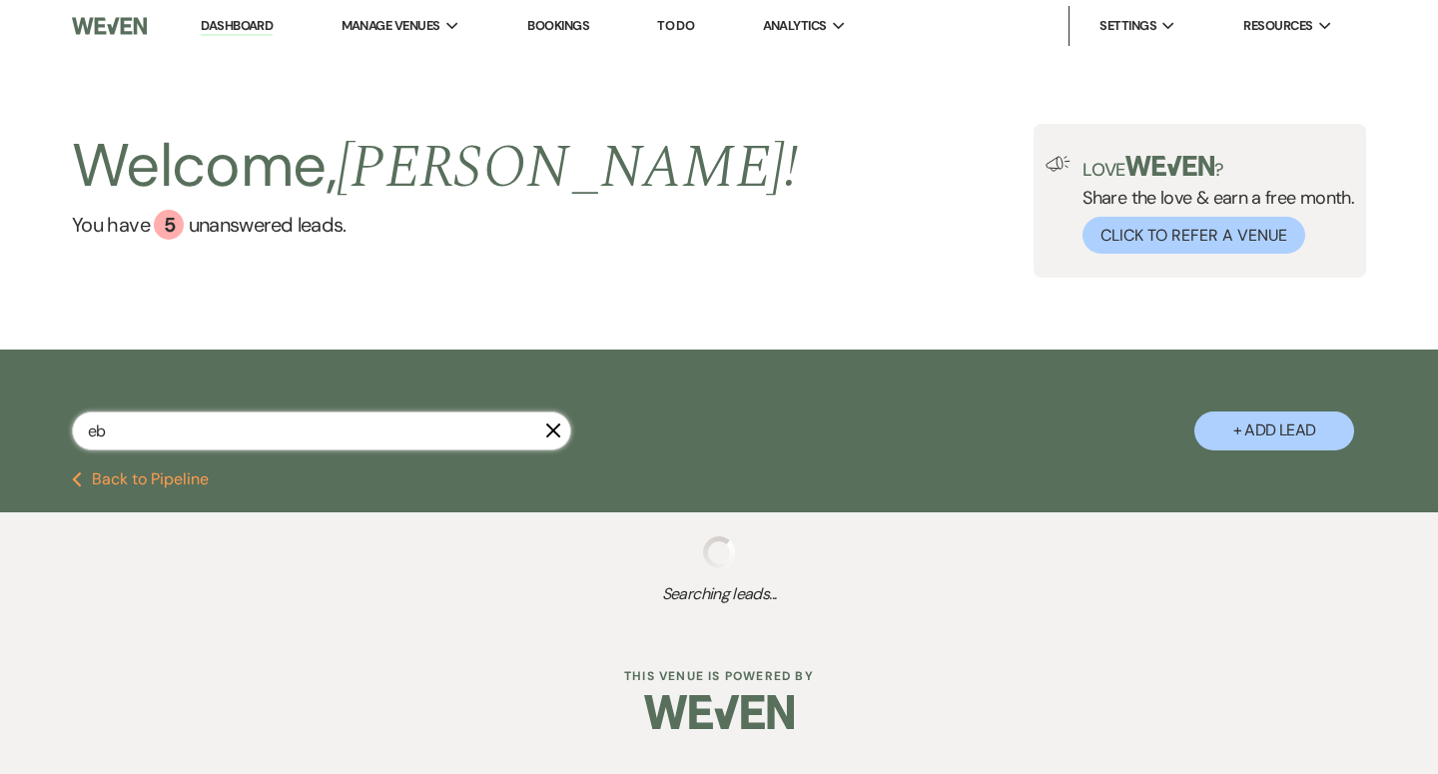
select select "8"
select select "6"
select select "8"
select select "5"
select select "8"
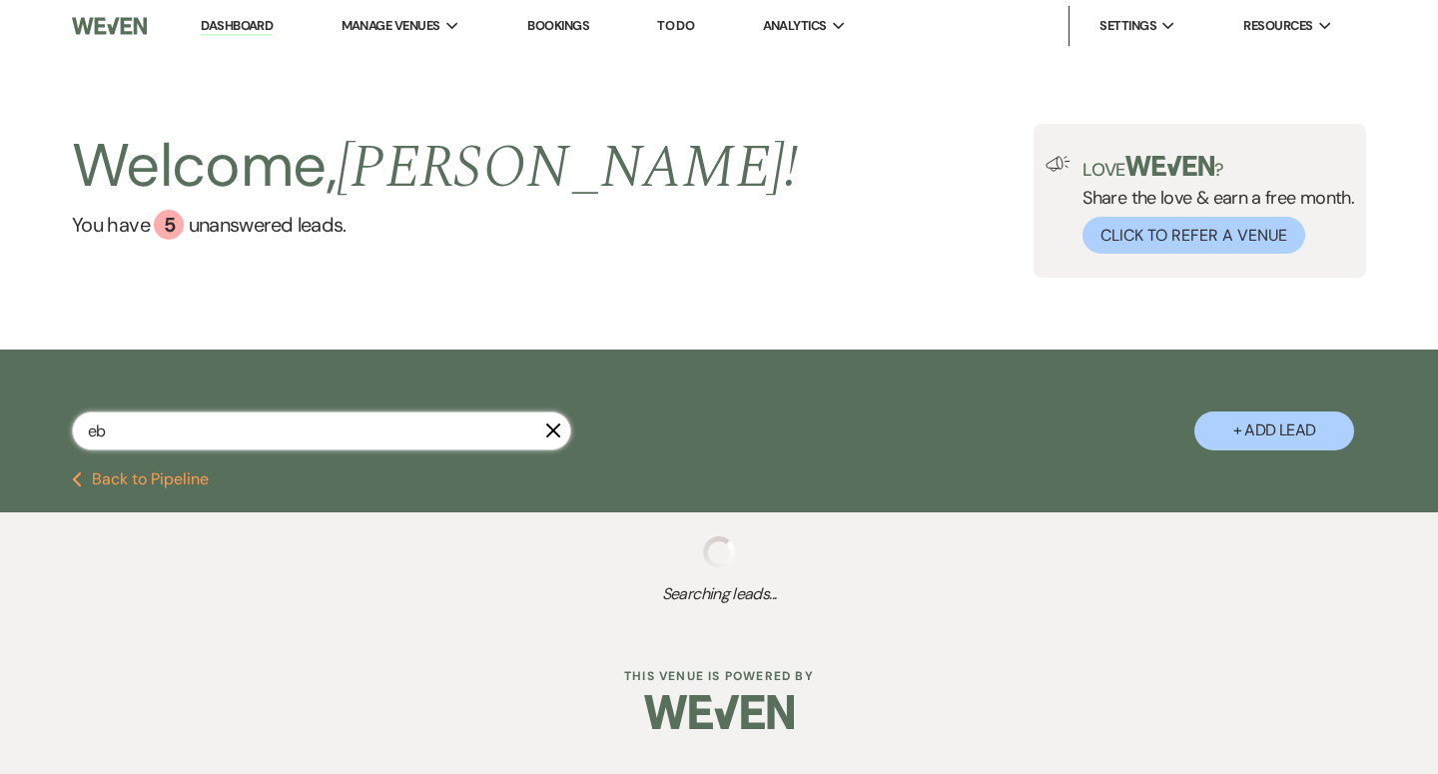
select select "1"
select select "8"
select select "5"
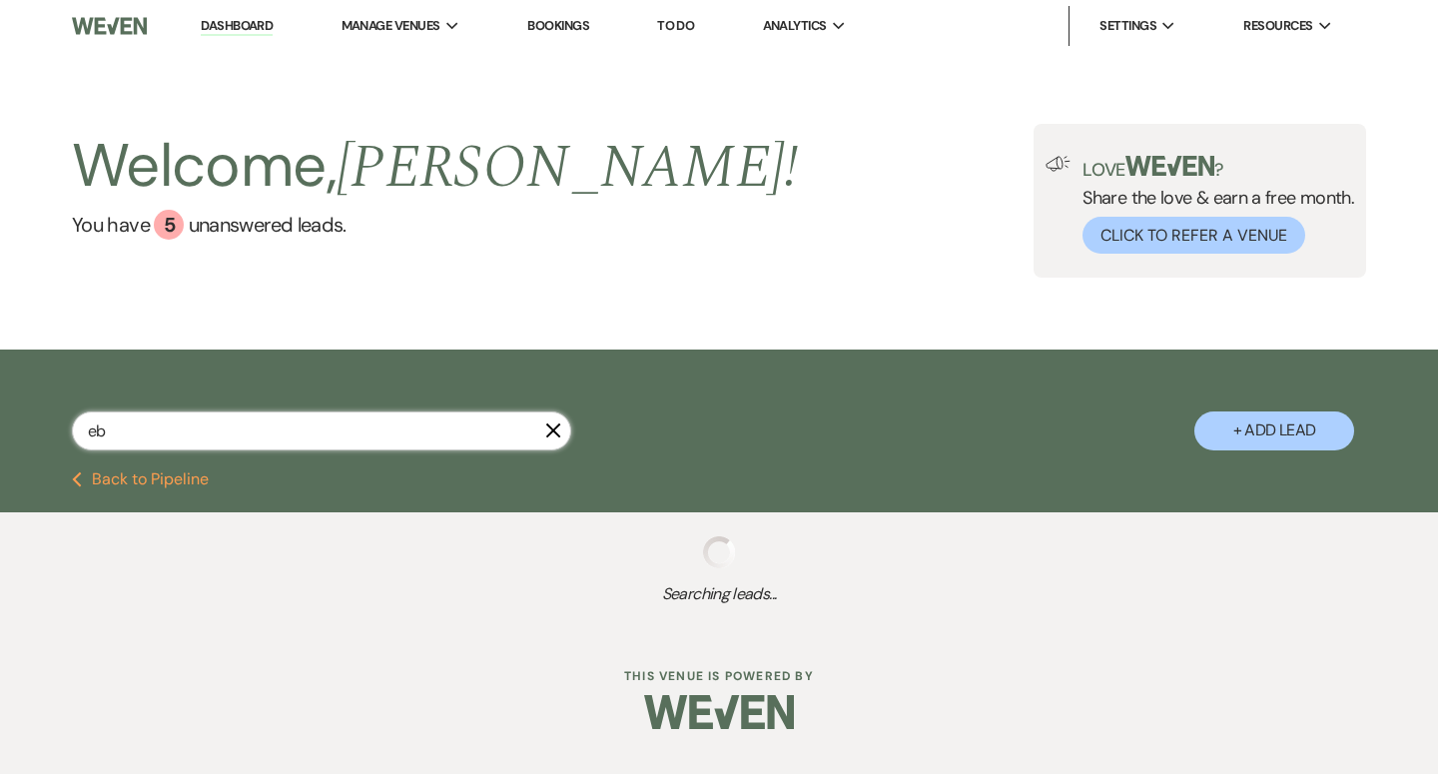
select select "8"
select select "1"
select select "8"
select select "9"
select select "8"
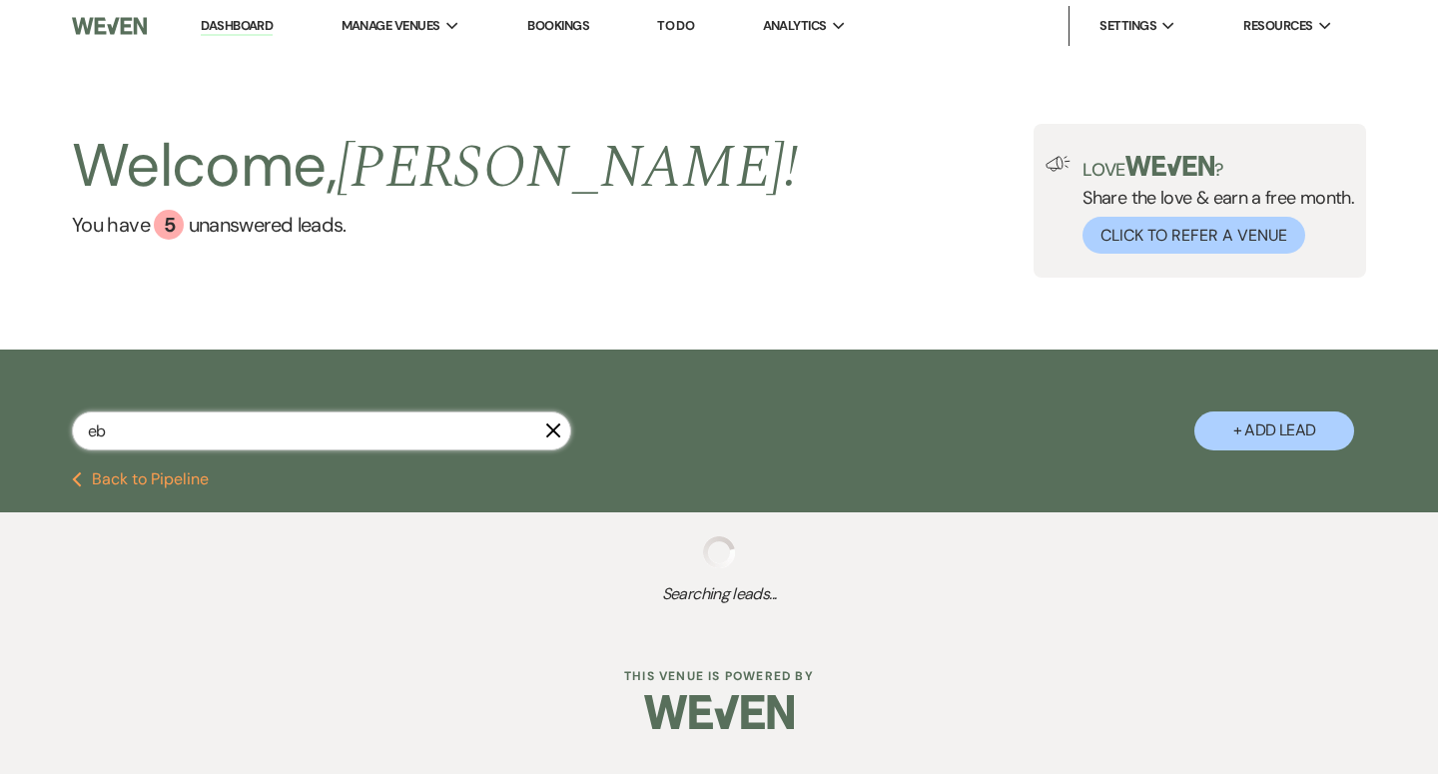
select select "5"
select select "8"
select select "1"
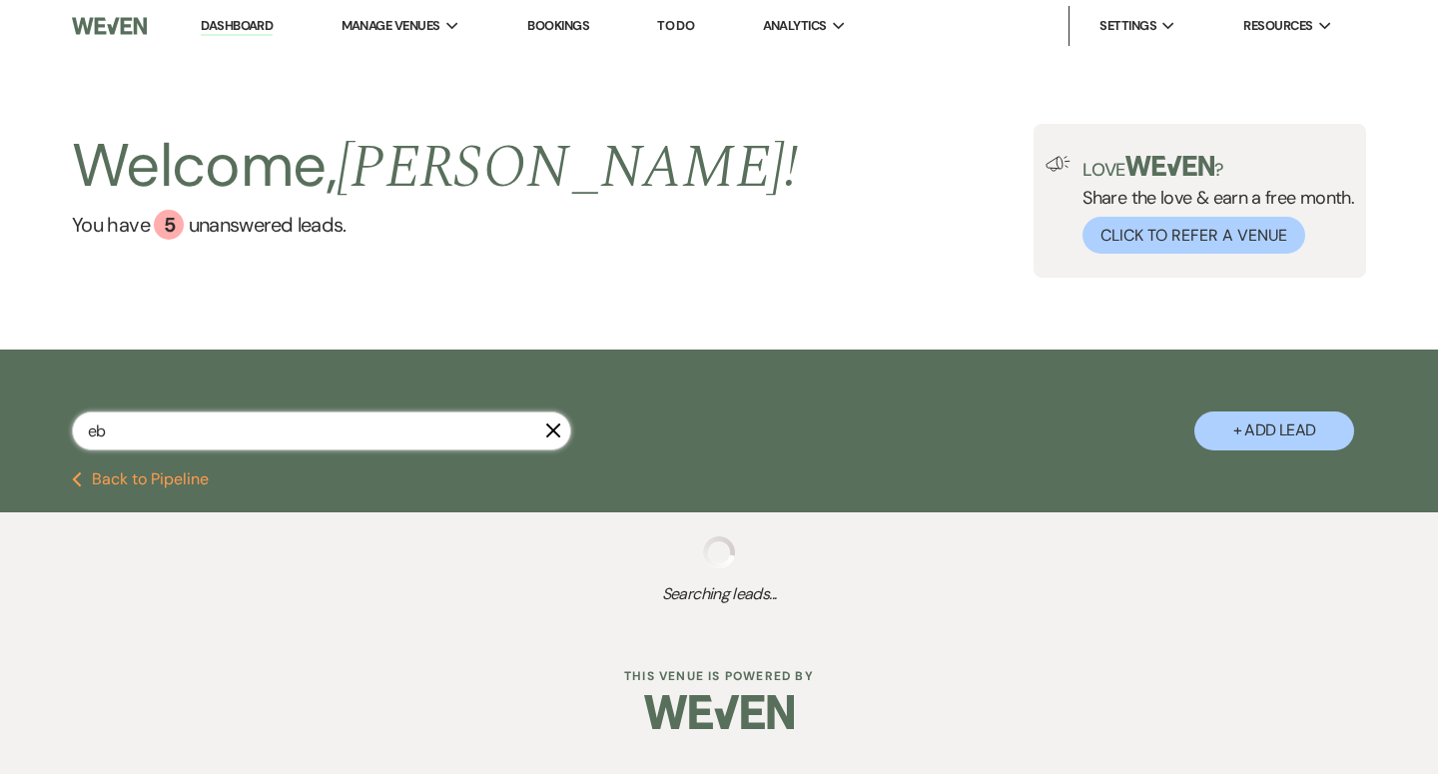
select select "8"
select select "5"
select select "8"
select select "7"
select select "8"
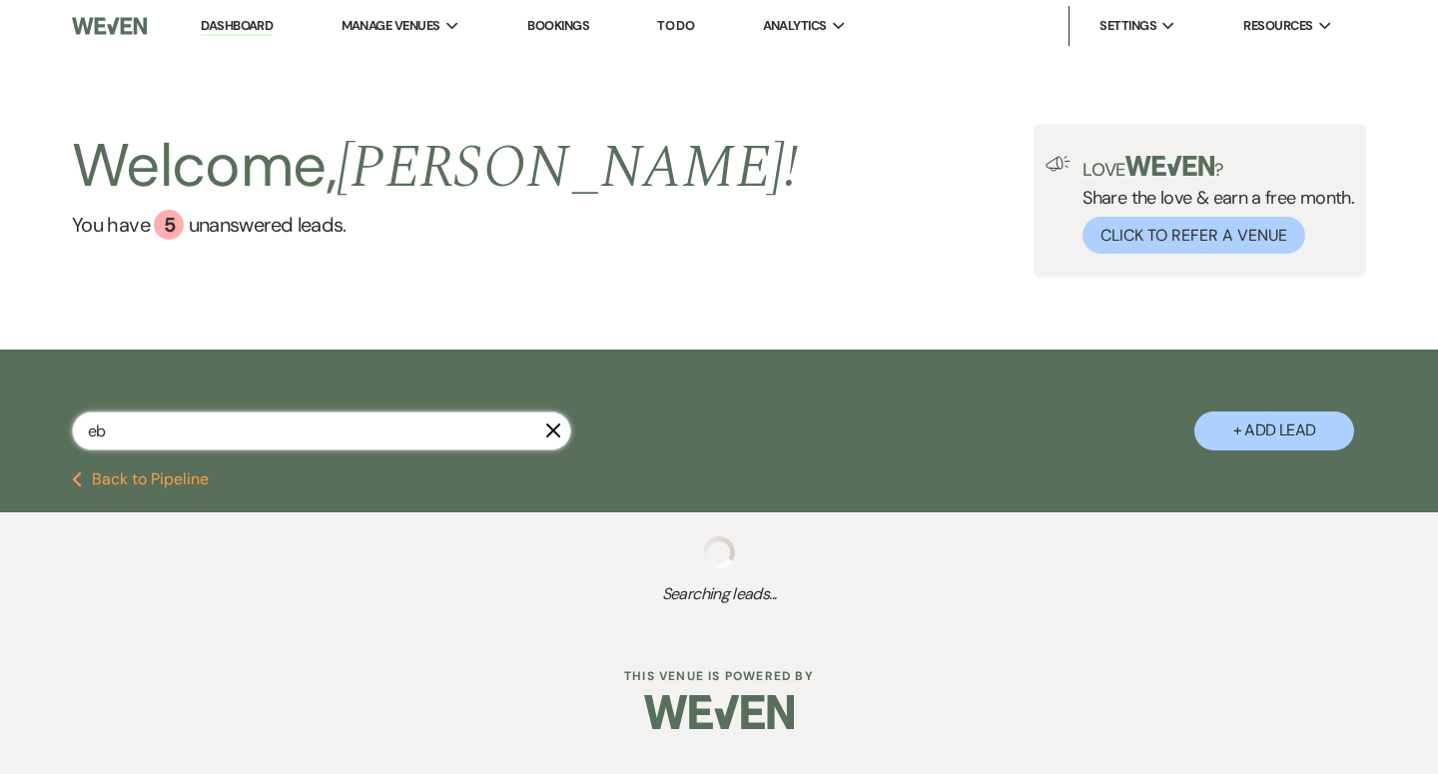
select select "5"
select select "8"
select select "1"
select select "8"
select select "1"
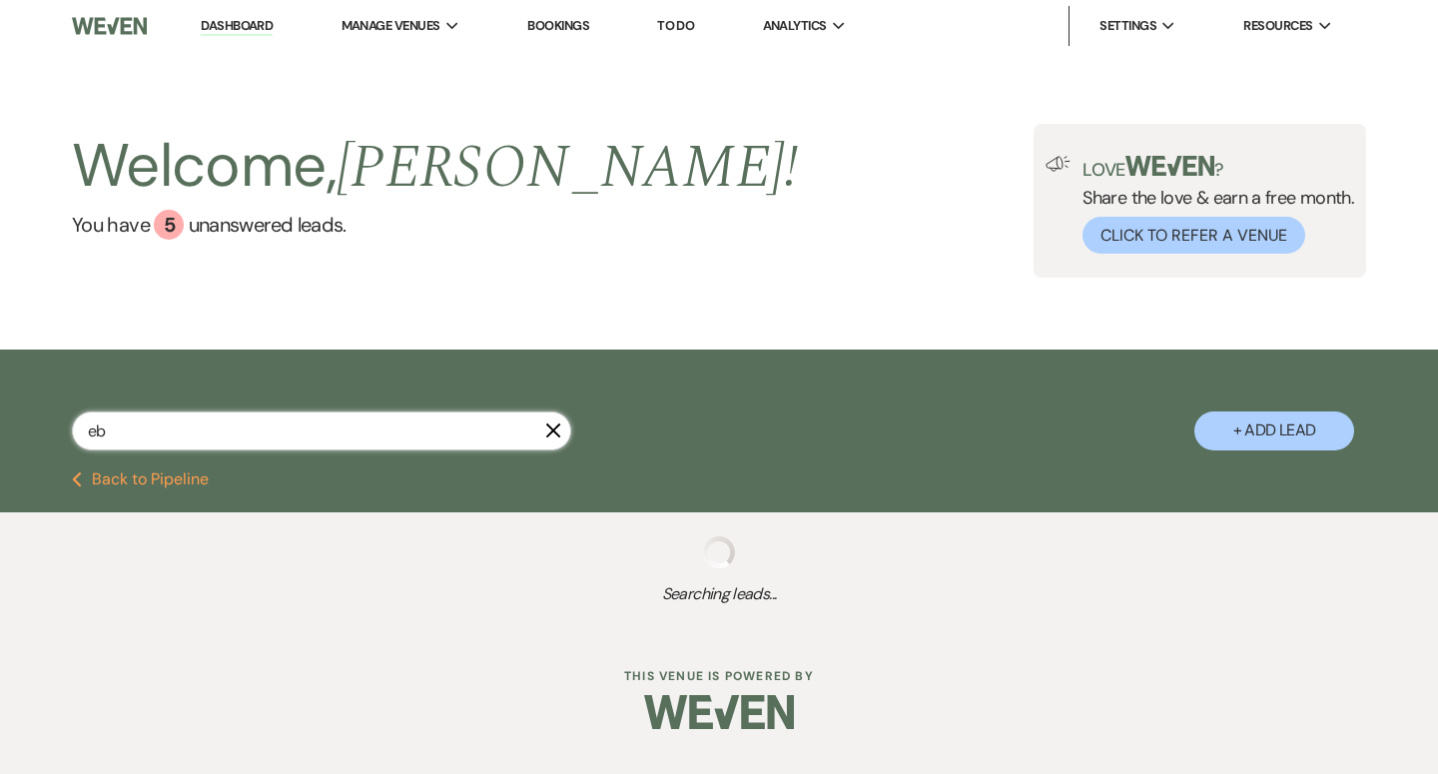
select select "8"
select select "5"
select select "8"
select select "11"
select select "8"
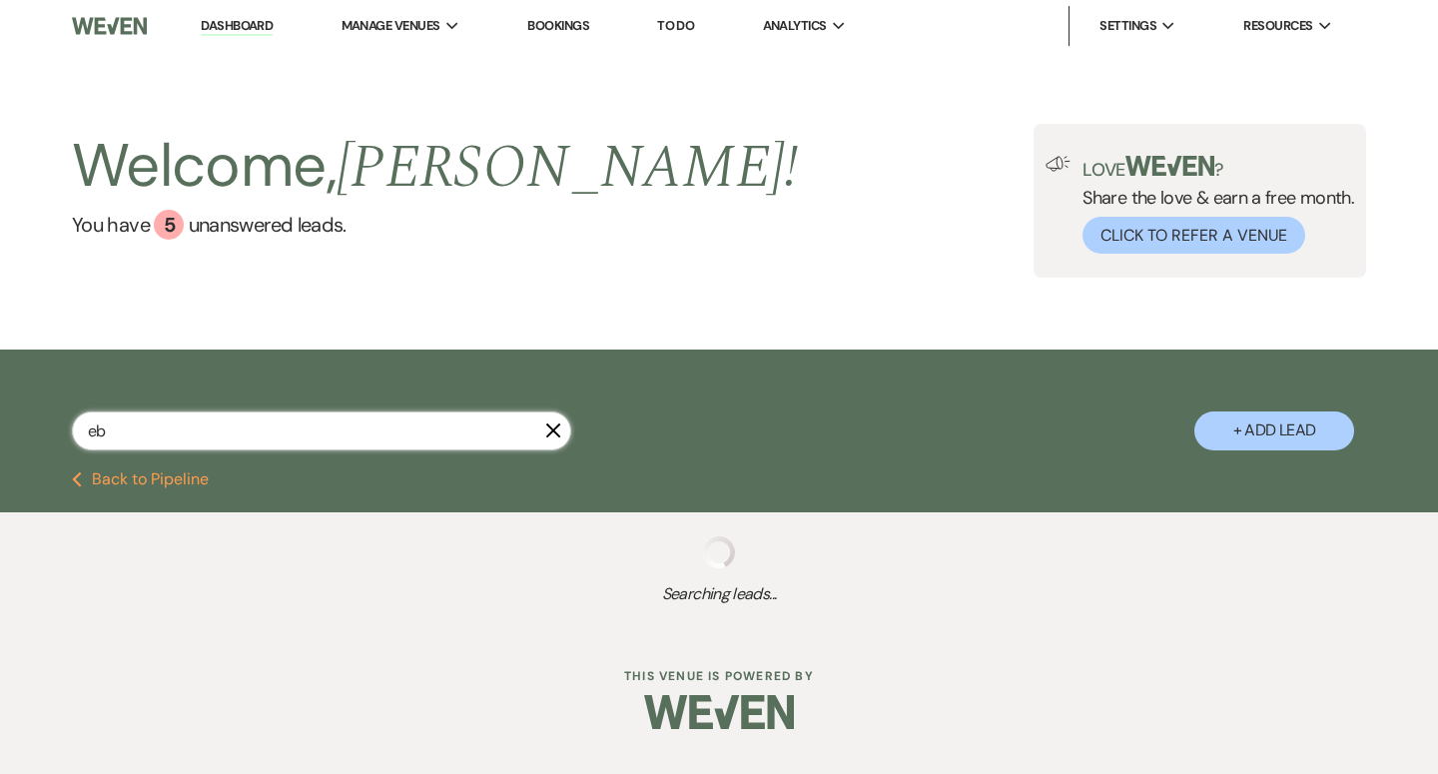
select select "11"
select select "8"
select select "10"
select select "8"
select select "1"
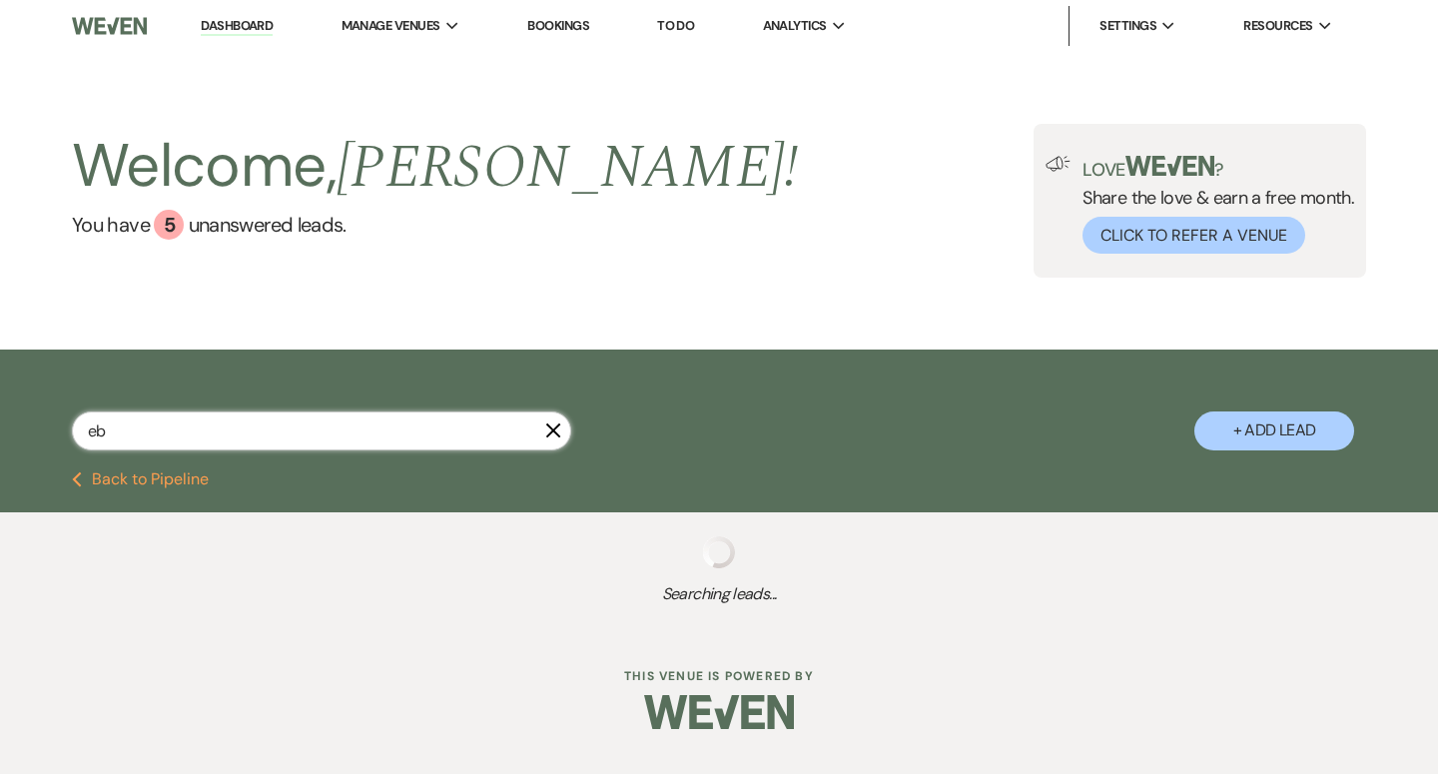
select select "8"
select select "5"
select select "9"
select select "8"
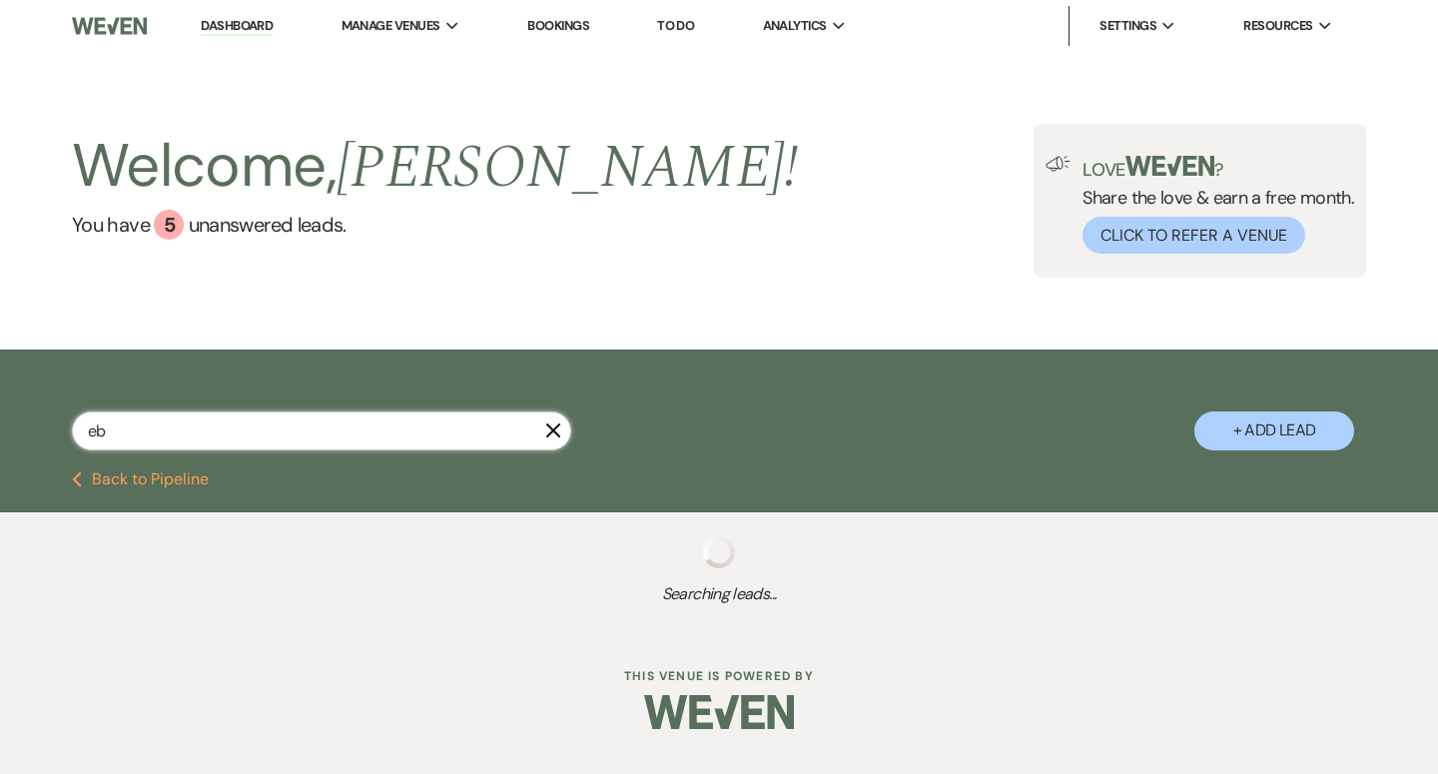
select select "5"
select select "8"
select select "5"
select select "8"
select select "5"
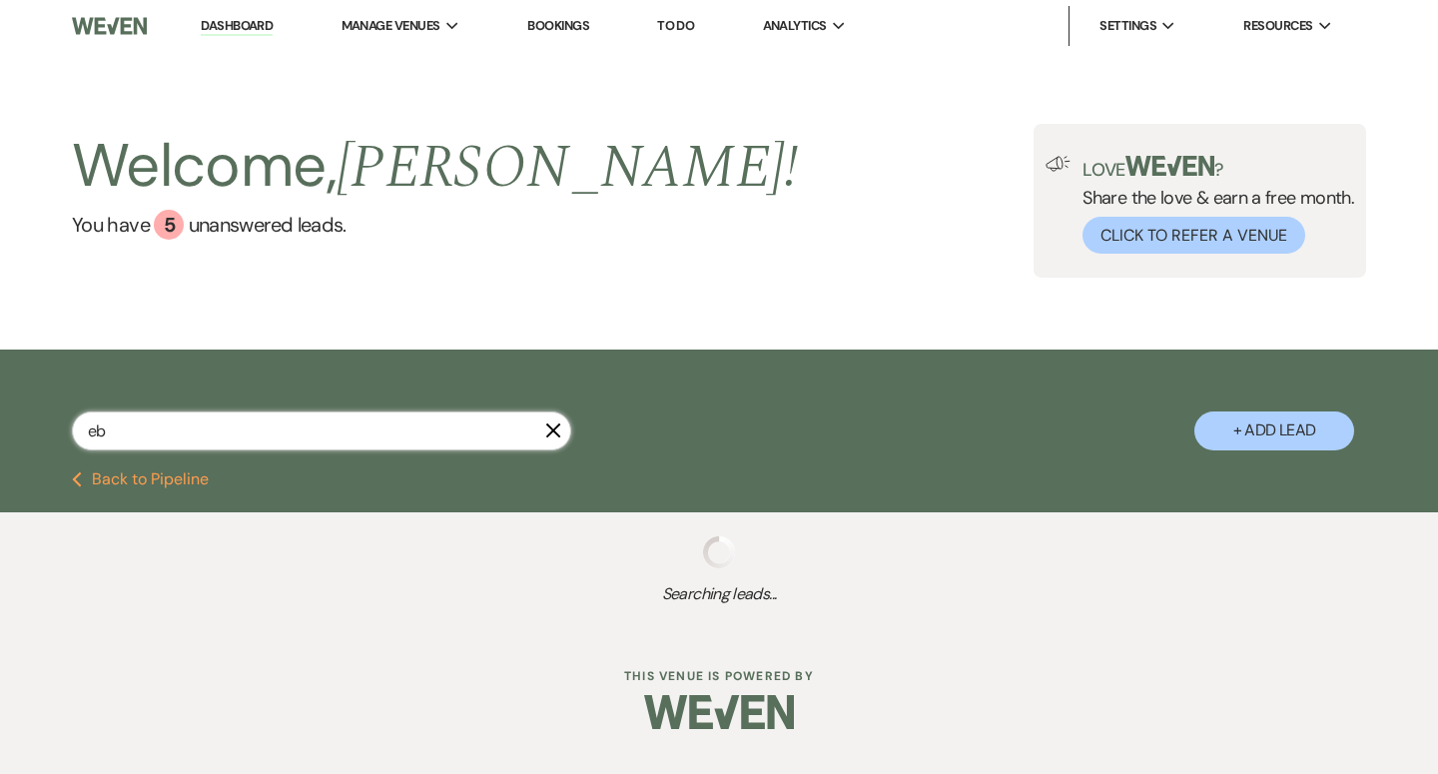
select select "8"
select select "5"
select select "8"
select select "6"
select select "8"
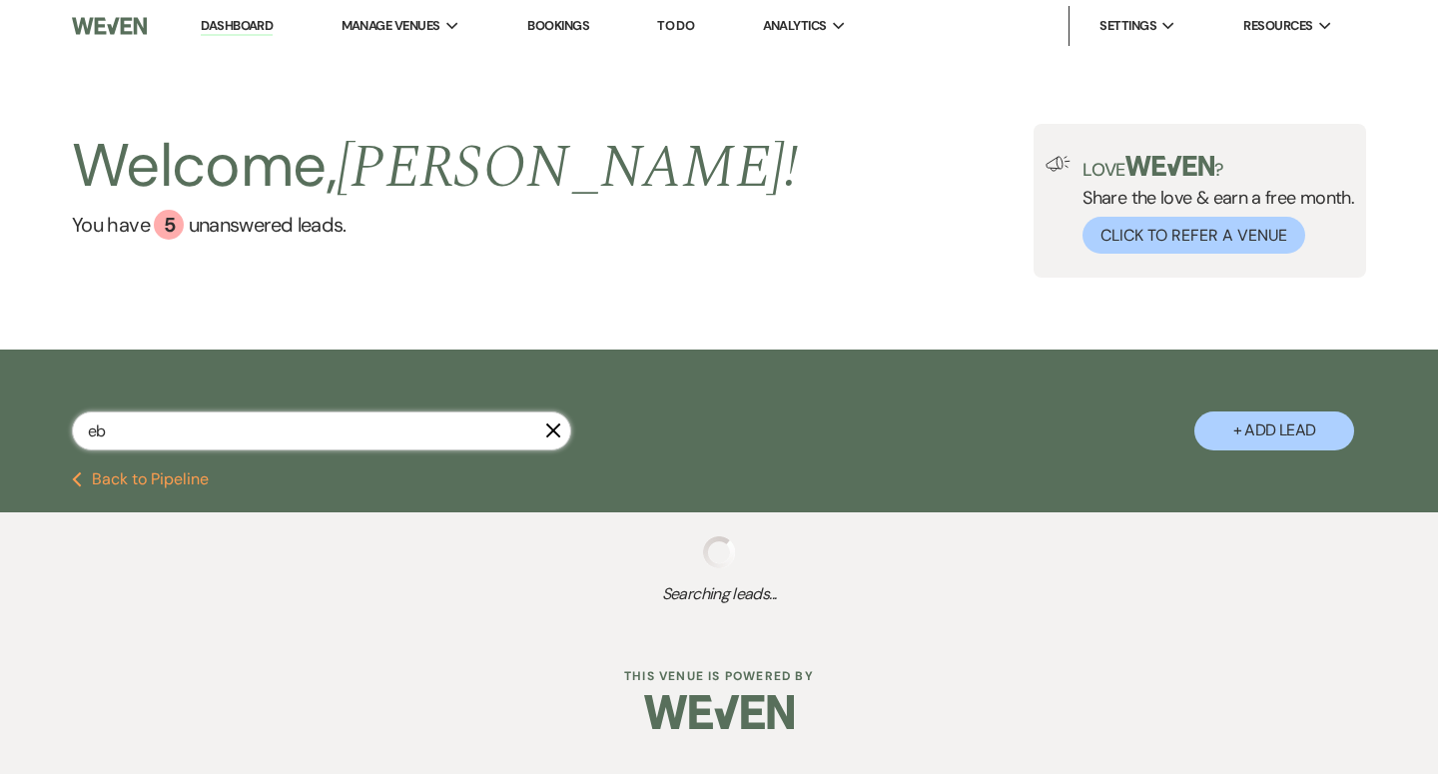
select select "7"
select select "8"
select select "6"
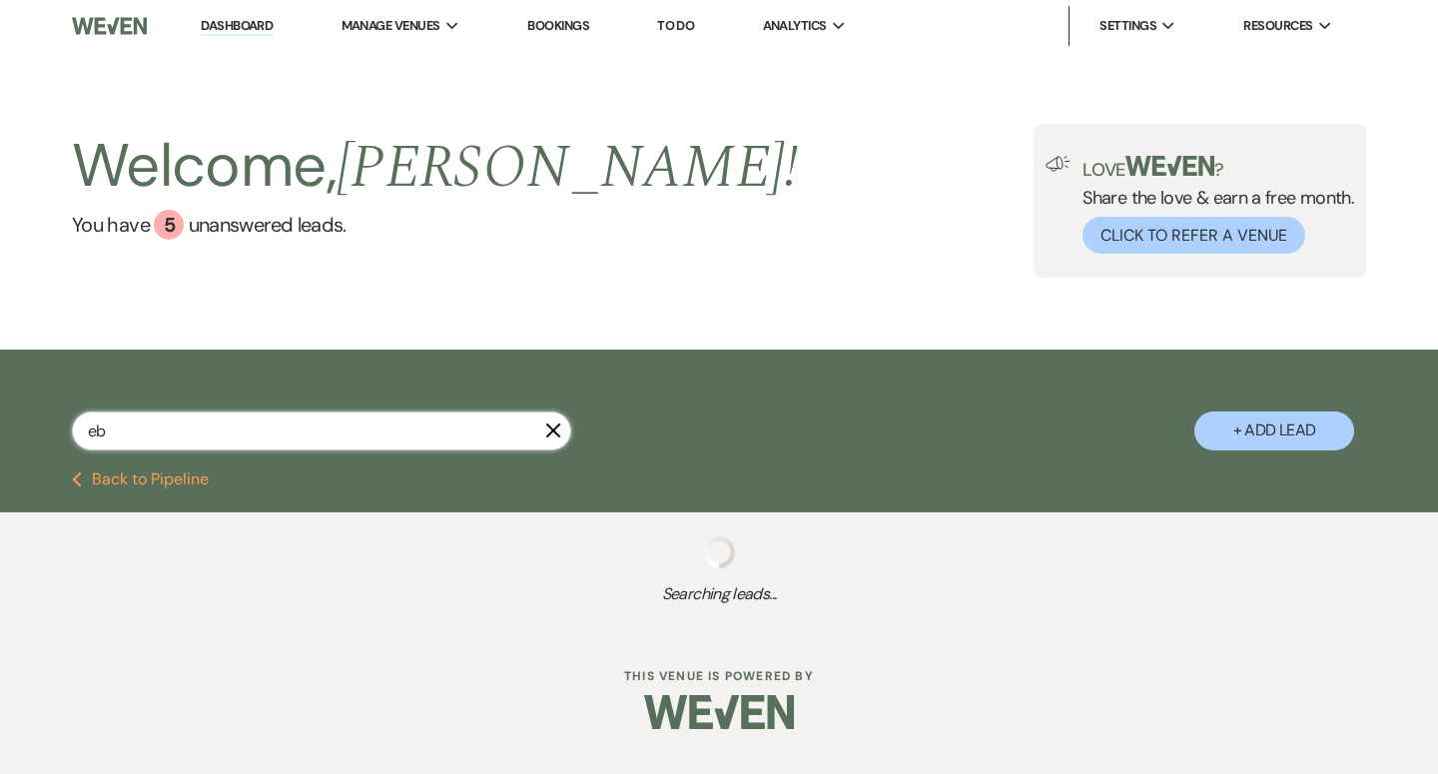
select select "8"
select select "6"
select select "8"
select select "7"
select select "8"
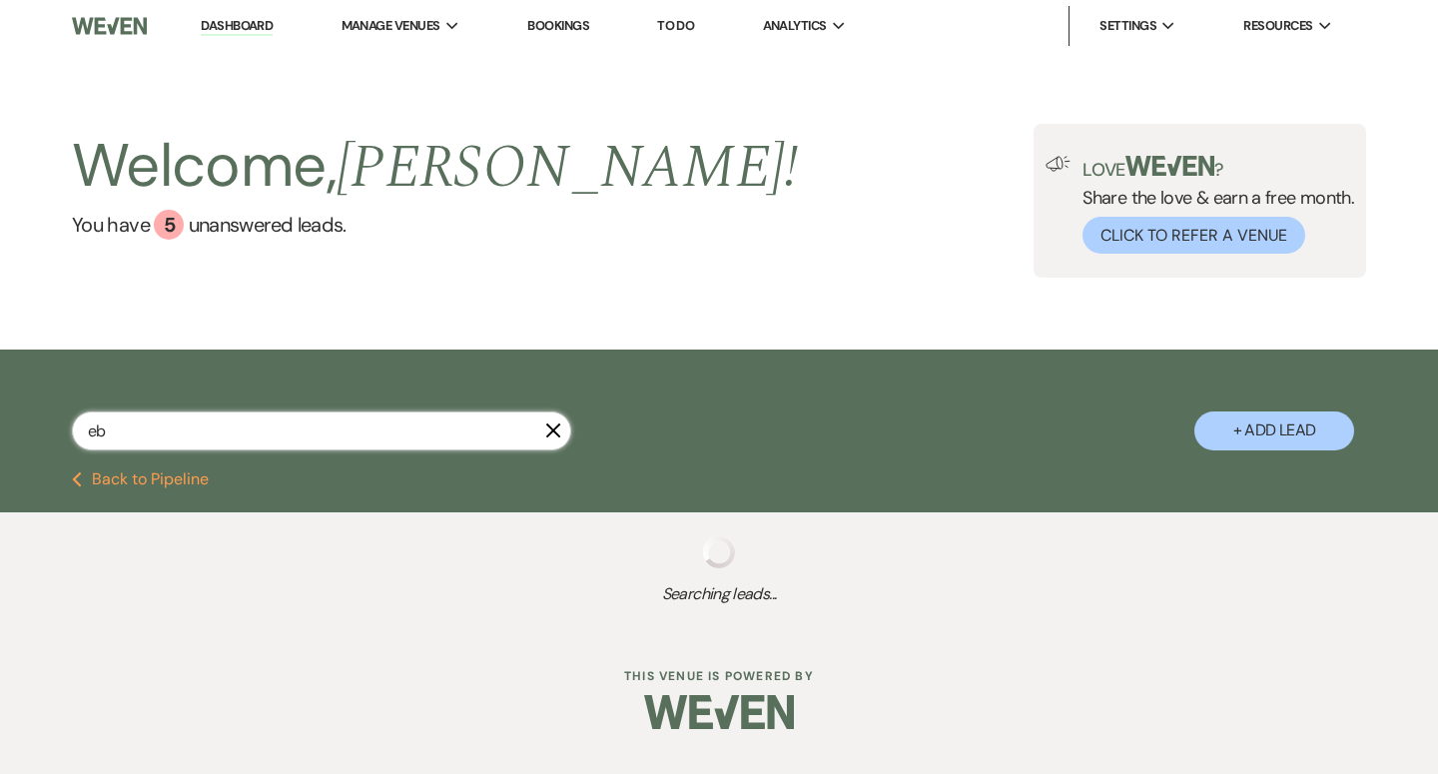
select select "8"
select select "7"
select select "8"
select select "5"
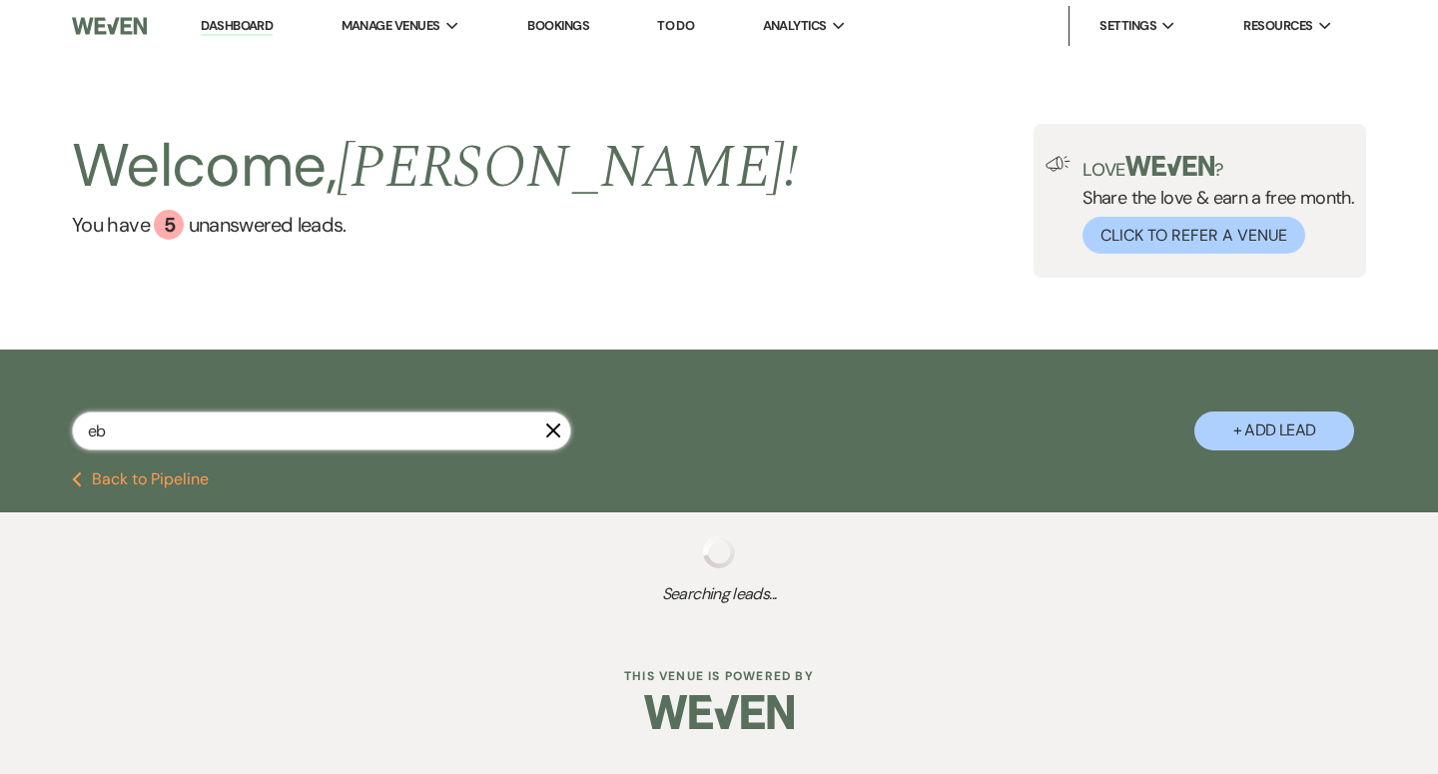
select select "8"
select select "5"
select select "2"
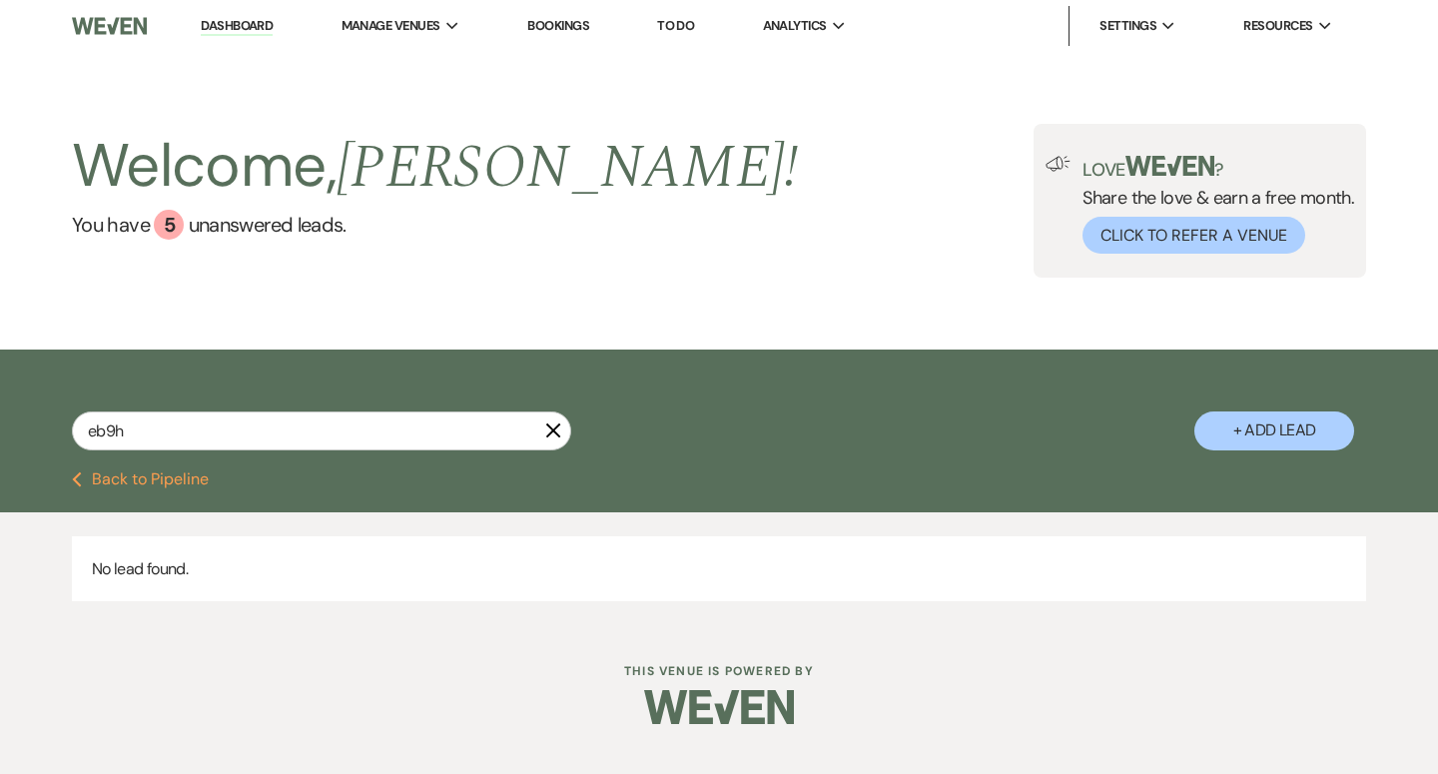
click at [254, 206] on h2 "Welcome, [PERSON_NAME] !" at bounding box center [435, 167] width 726 height 86
click at [147, 442] on input "eb9h" at bounding box center [321, 430] width 499 height 39
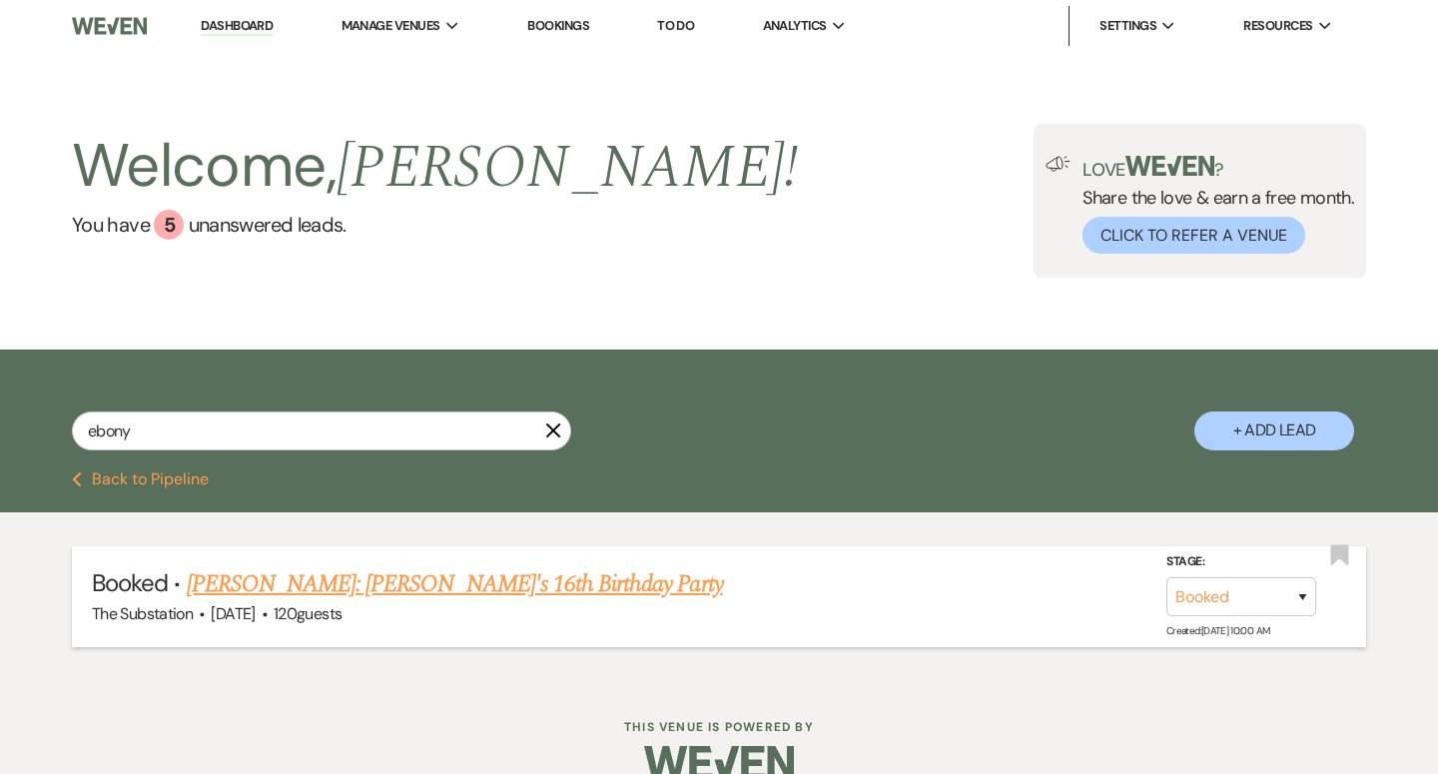
click at [269, 587] on link "[PERSON_NAME]: [PERSON_NAME]'s 16th Birthday Party" at bounding box center [455, 584] width 536 height 36
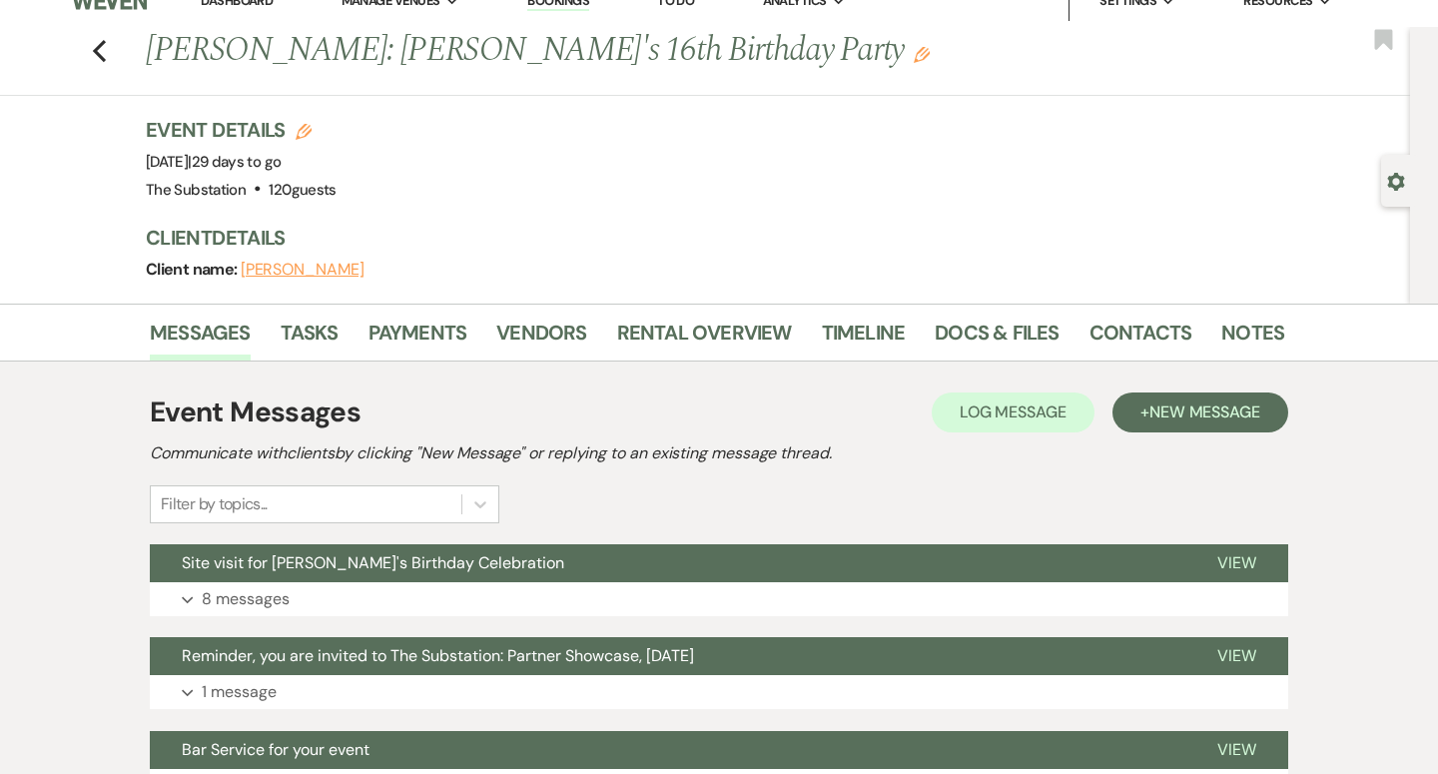
scroll to position [26, 0]
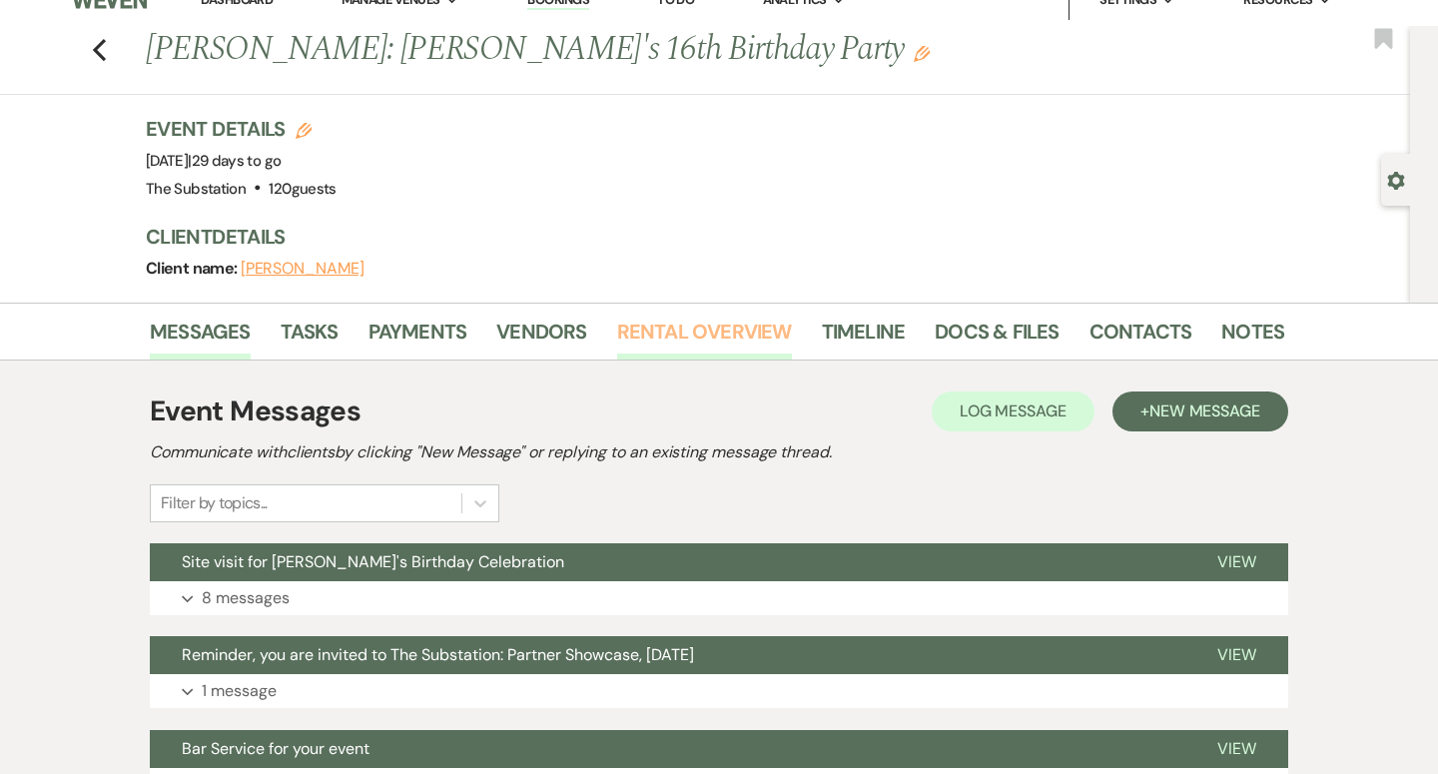
click at [691, 331] on link "Rental Overview" at bounding box center [704, 338] width 175 height 44
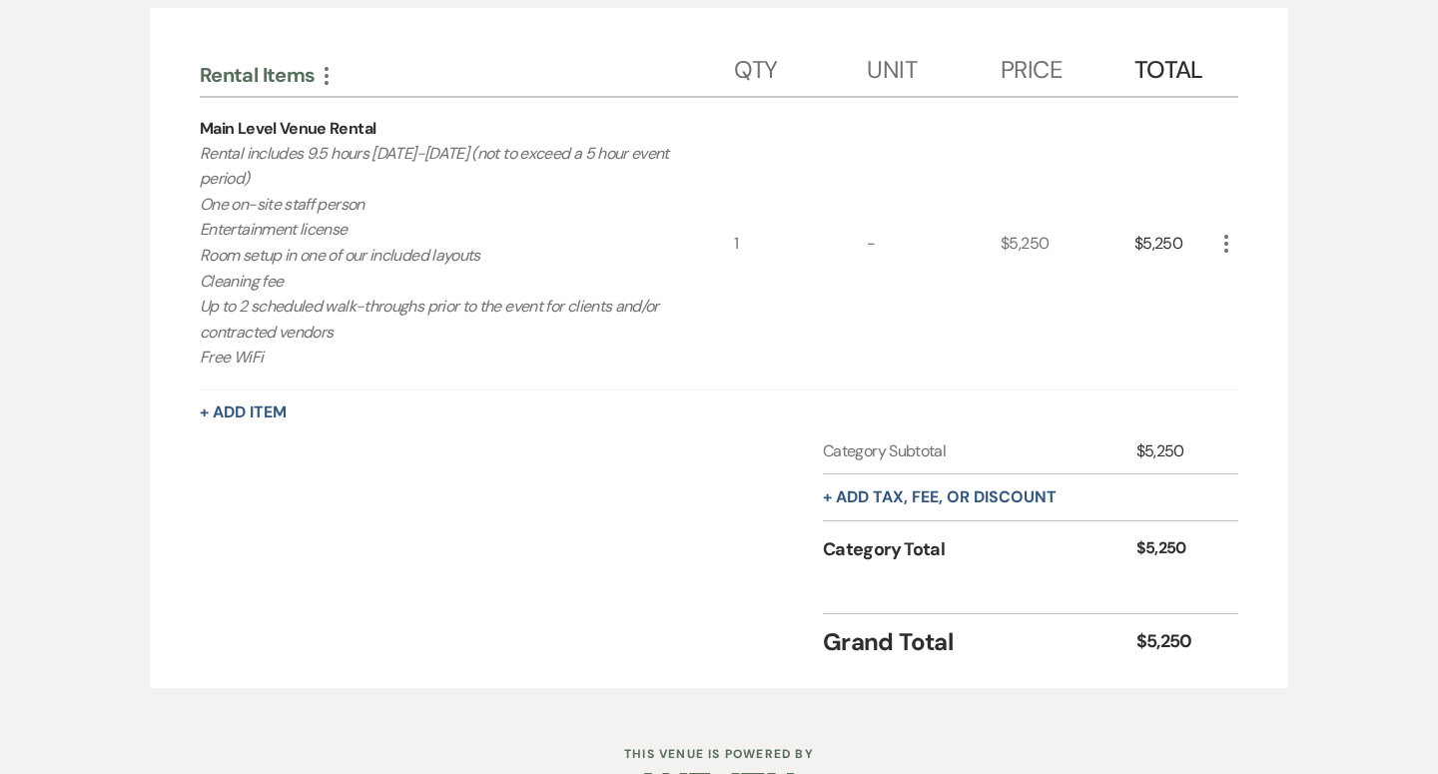
scroll to position [491, 0]
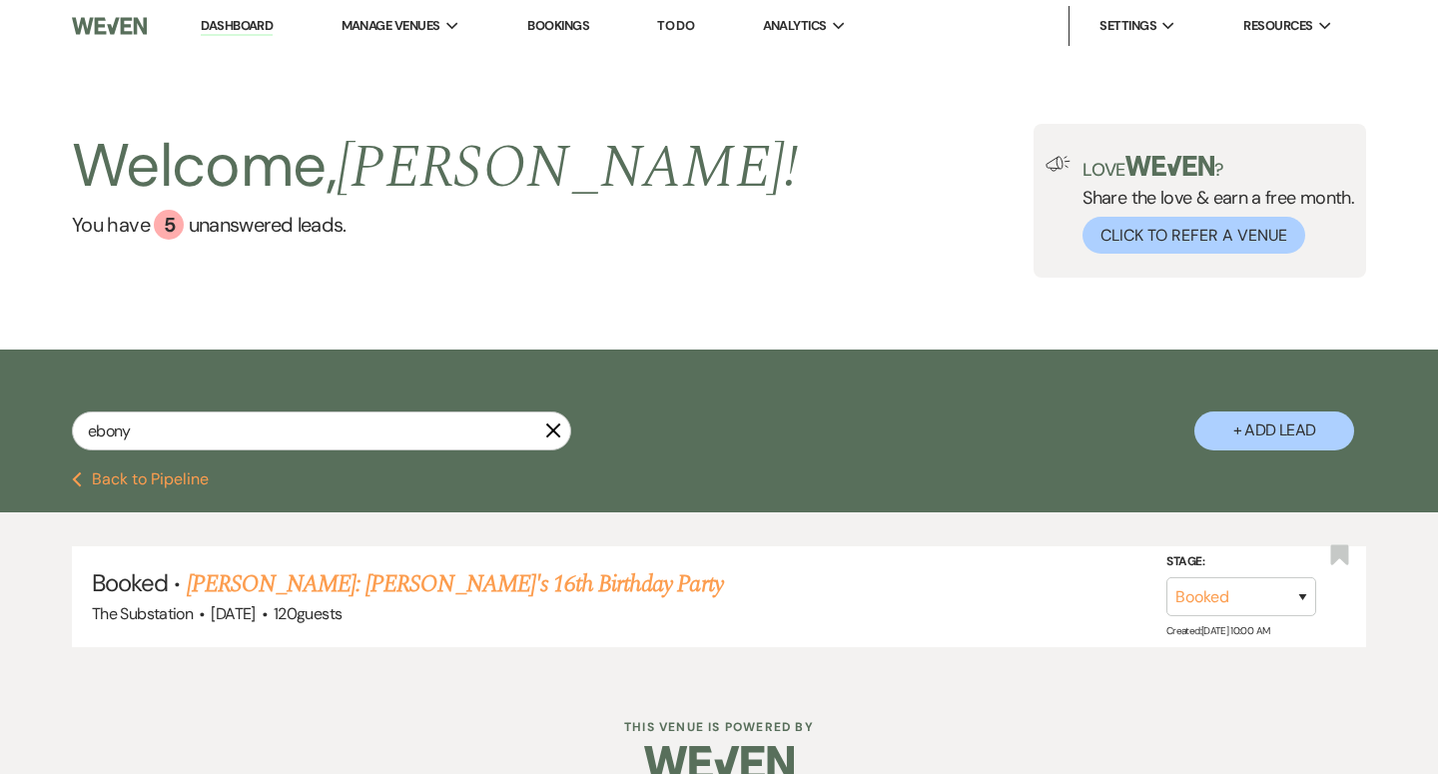
click at [356, 166] on span "[PERSON_NAME] !" at bounding box center [567, 168] width 461 height 92
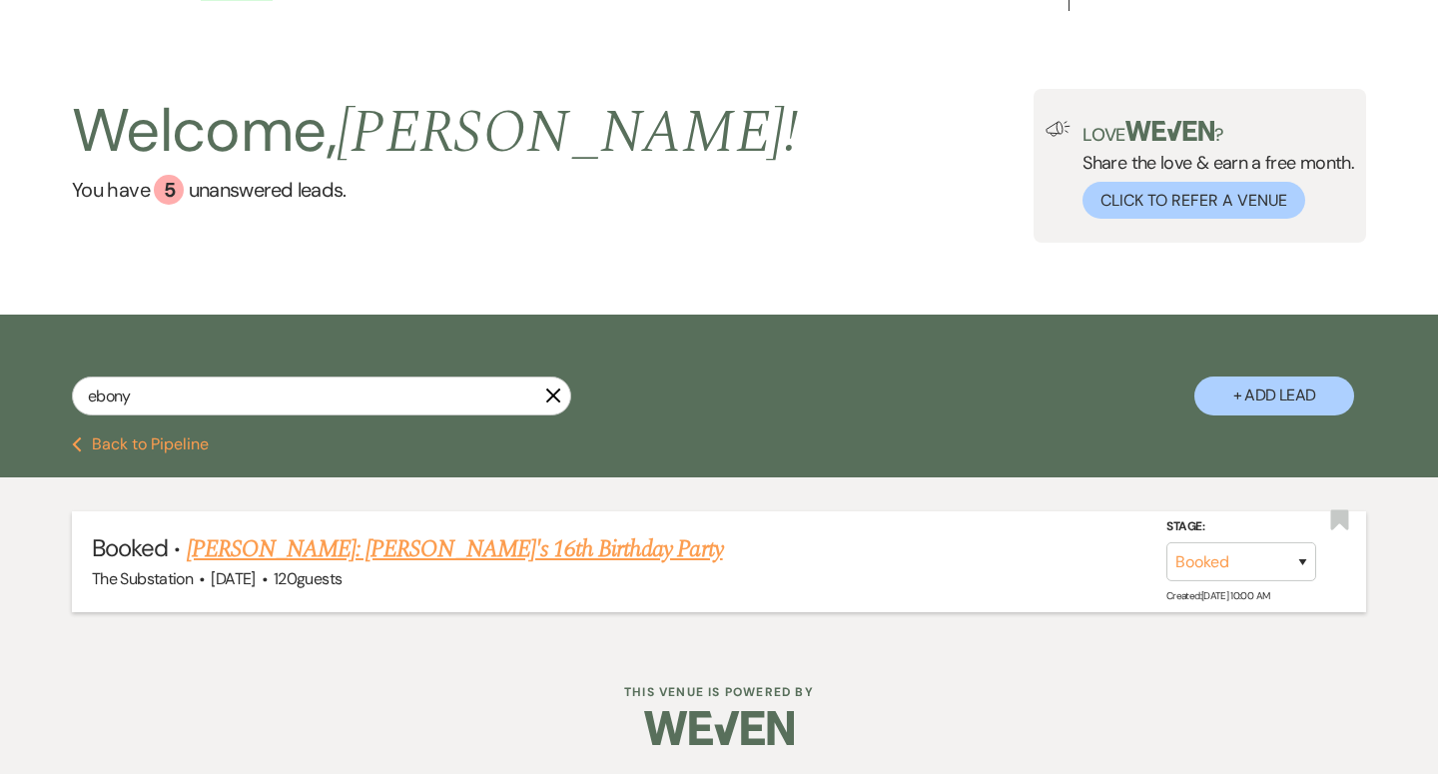
scroll to position [33, 0]
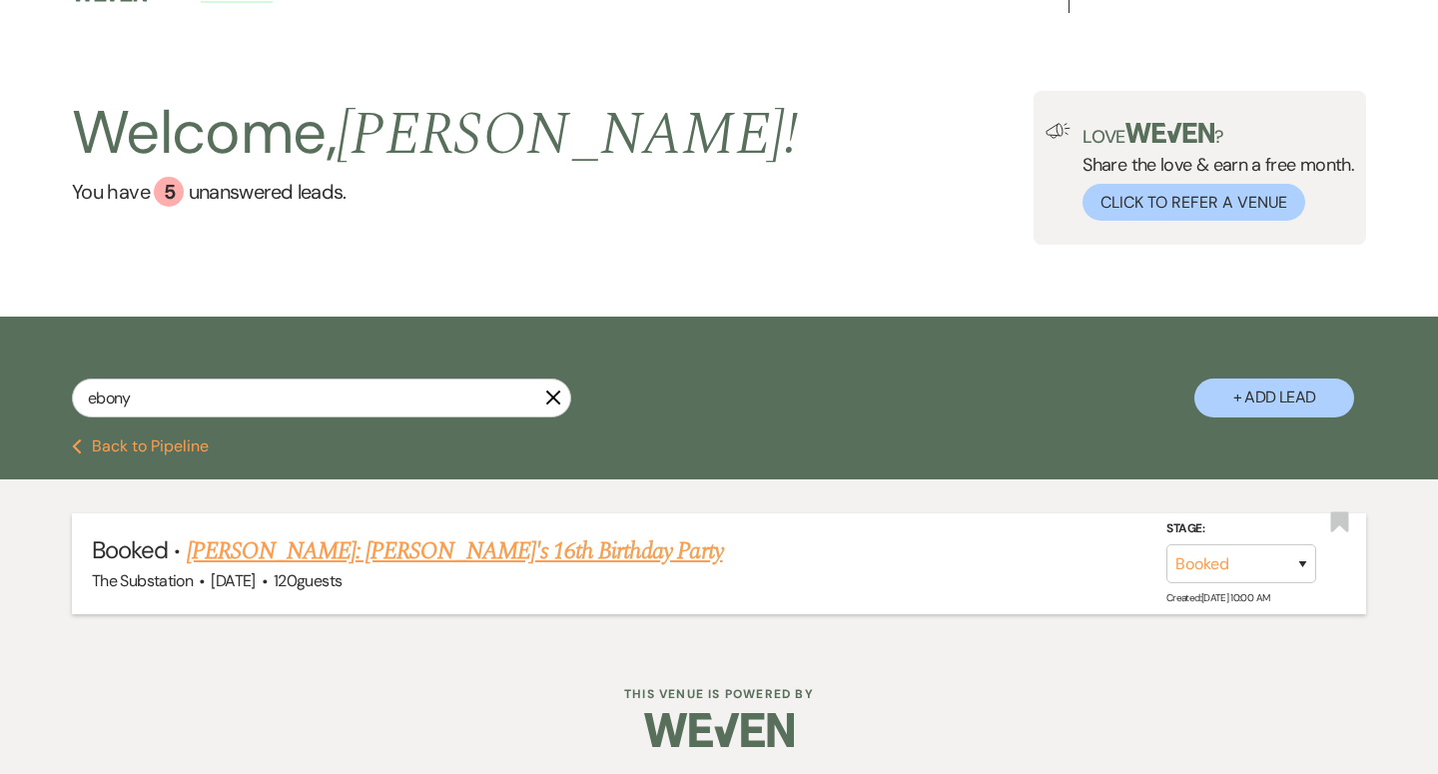
click at [375, 553] on link "[PERSON_NAME]: [PERSON_NAME]'s 16th Birthday Party" at bounding box center [455, 551] width 536 height 36
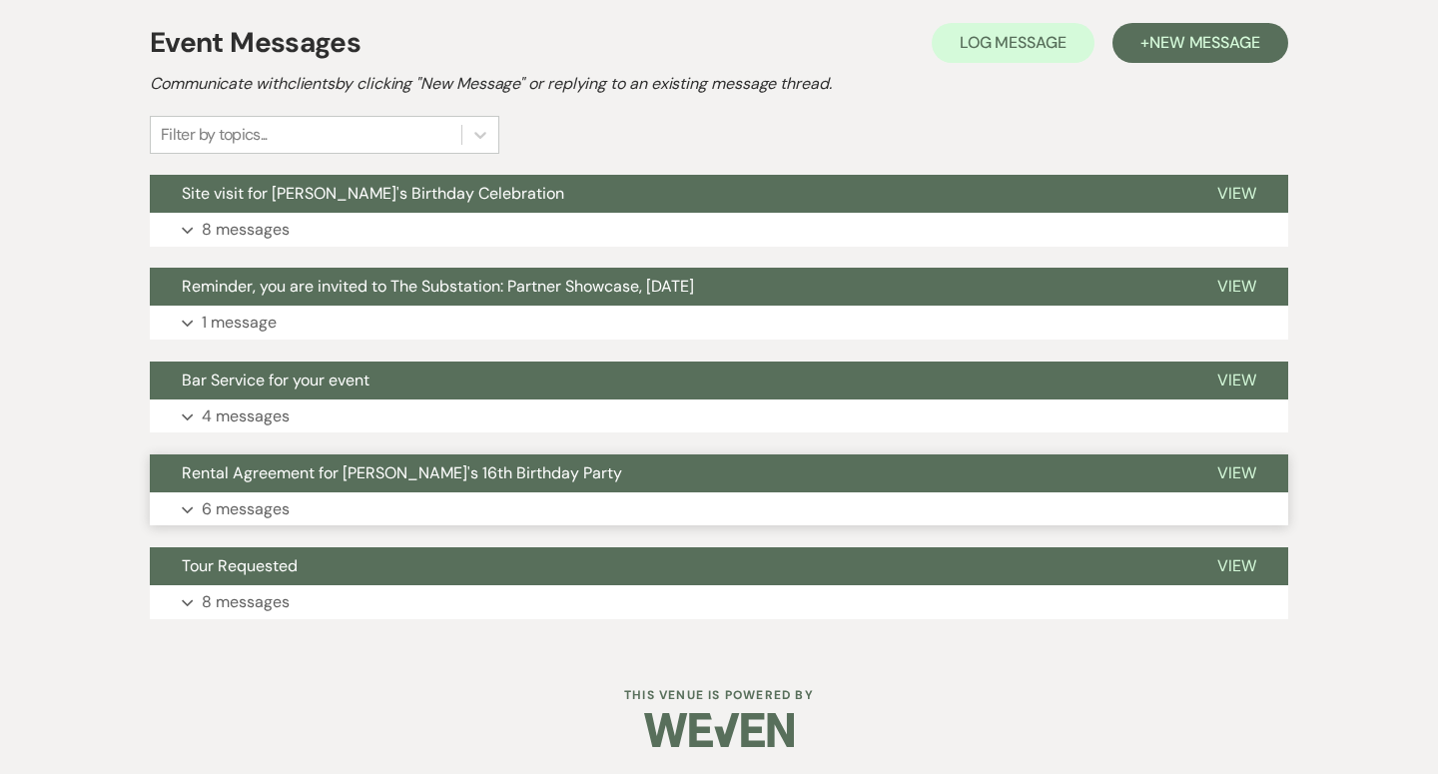
scroll to position [393, 0]
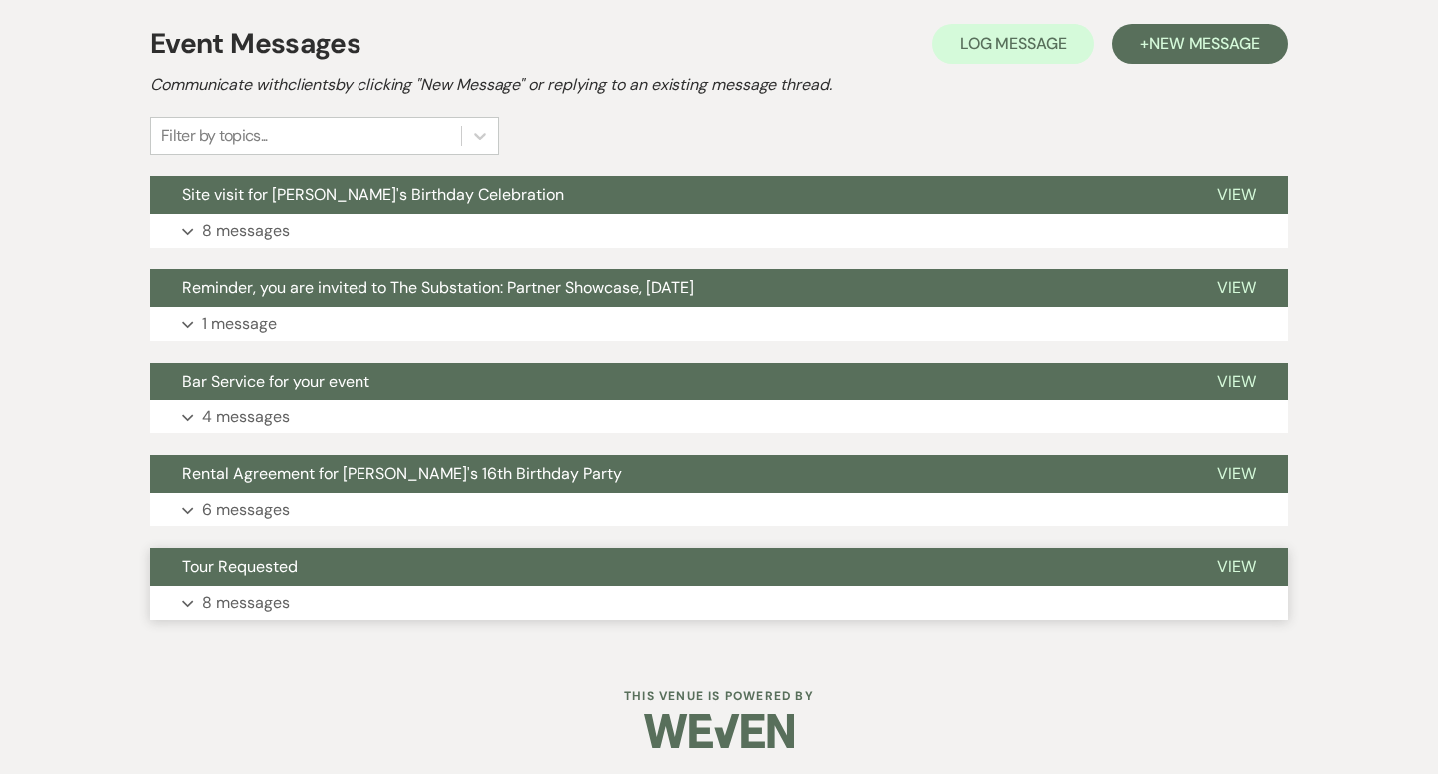
click at [252, 601] on p "8 messages" at bounding box center [246, 603] width 88 height 26
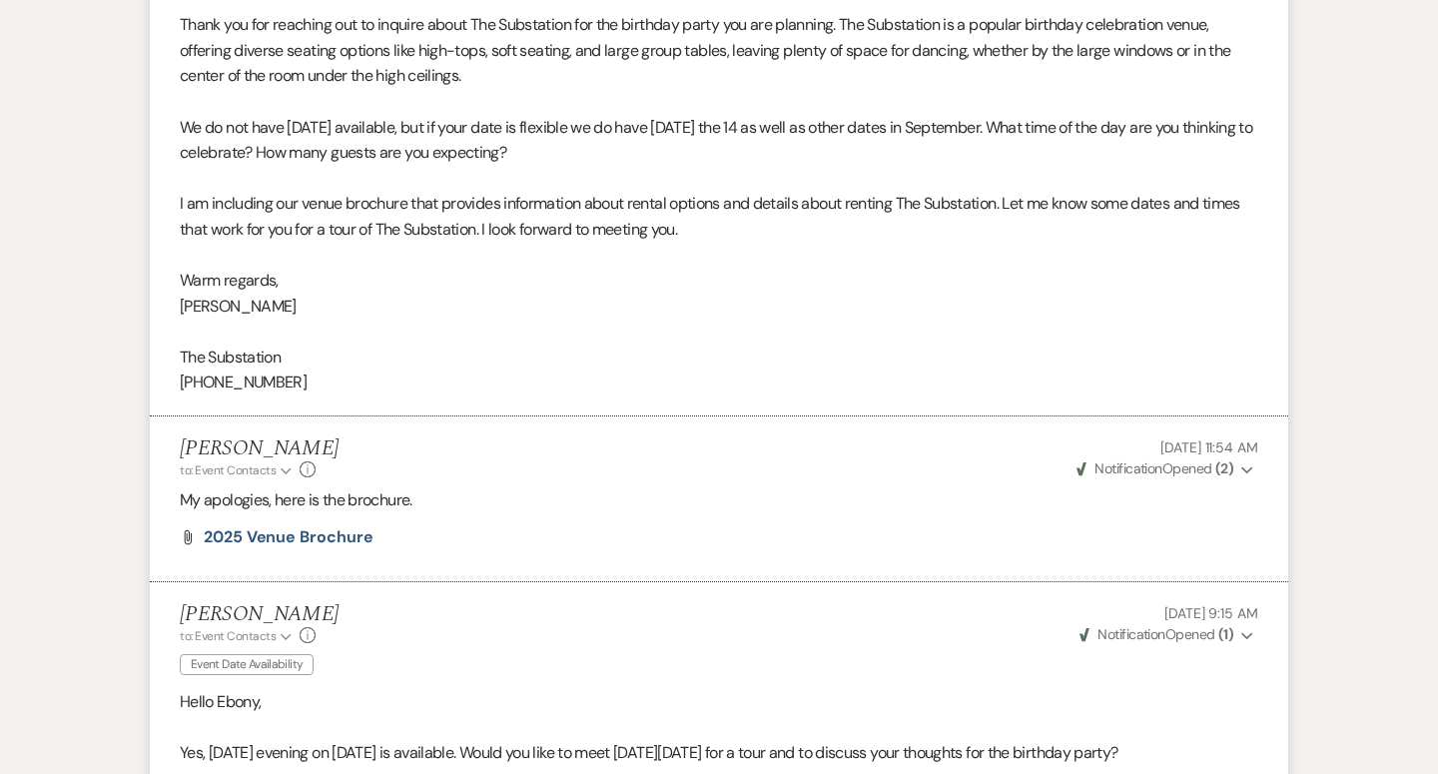
scroll to position [1521, 0]
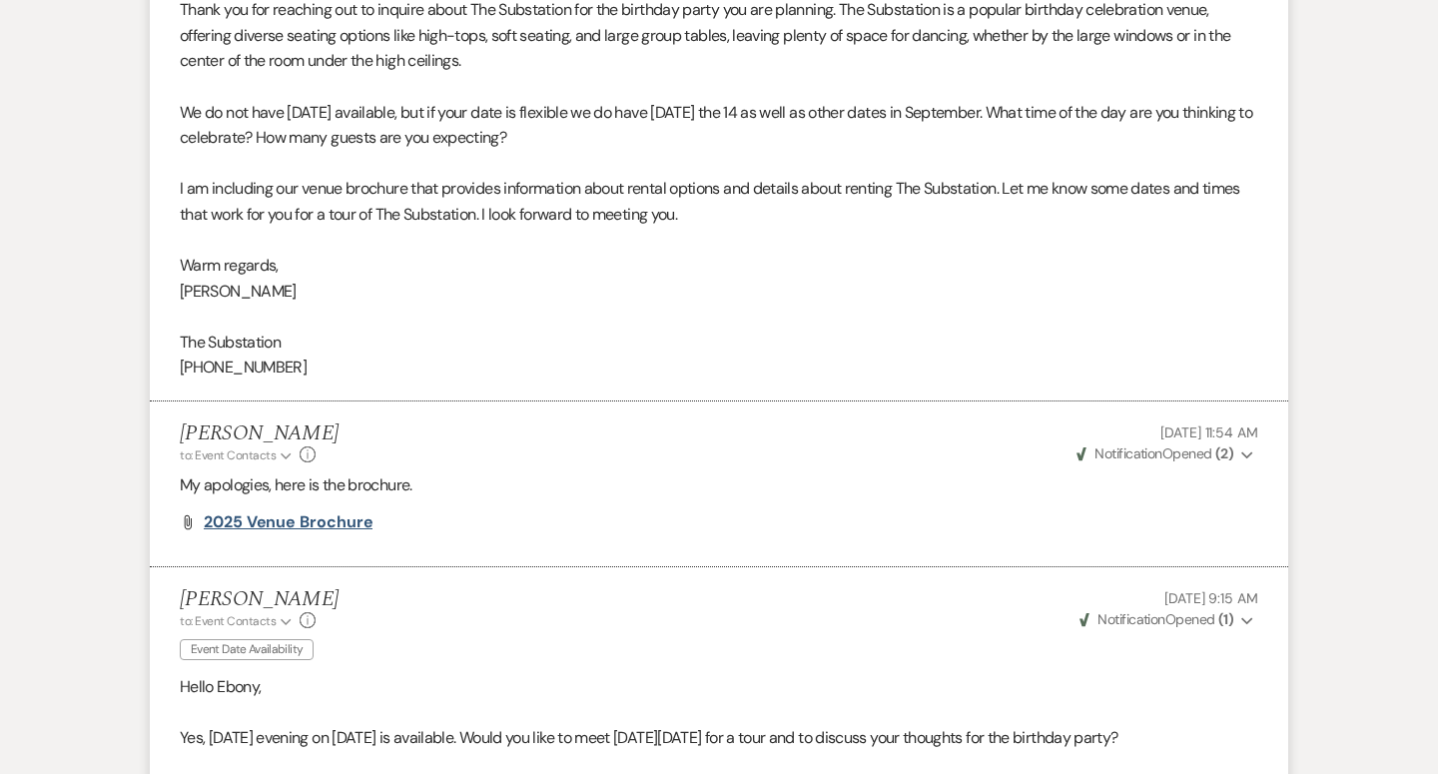
click at [290, 511] on span "2025 Venue Brochure" at bounding box center [288, 521] width 169 height 21
